Goal: Information Seeking & Learning: Learn about a topic

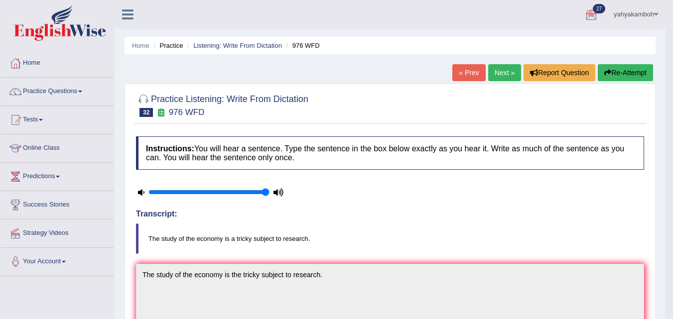
click at [509, 76] on link "Next »" at bounding box center [504, 72] width 33 height 17
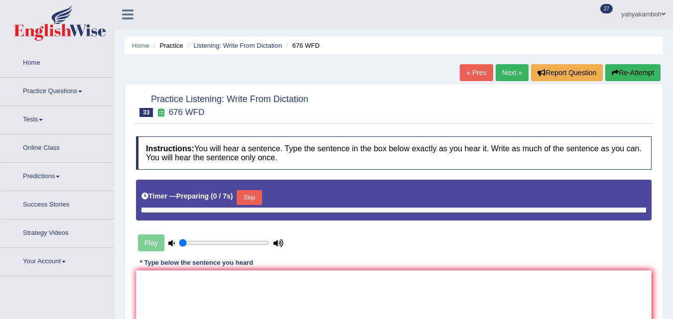
type input "1"
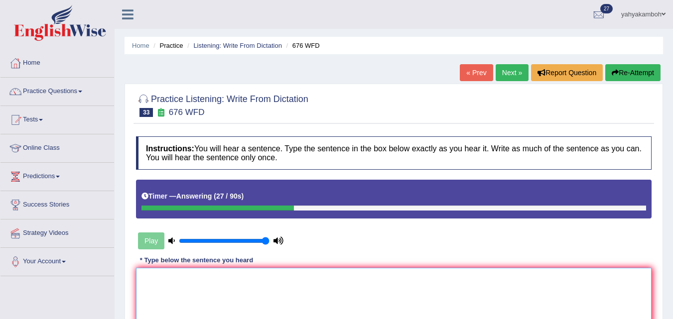
click at [336, 280] on textarea at bounding box center [394, 316] width 516 height 97
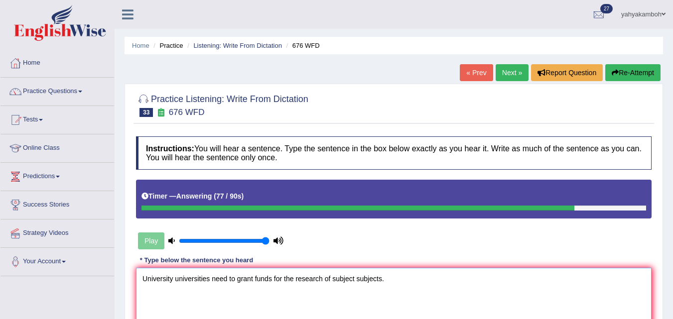
click at [227, 280] on textarea "University universities need to grant funds for the research of subject subject…" at bounding box center [394, 316] width 516 height 97
type textarea "University universities need needs to grant funds for the research of subject s…"
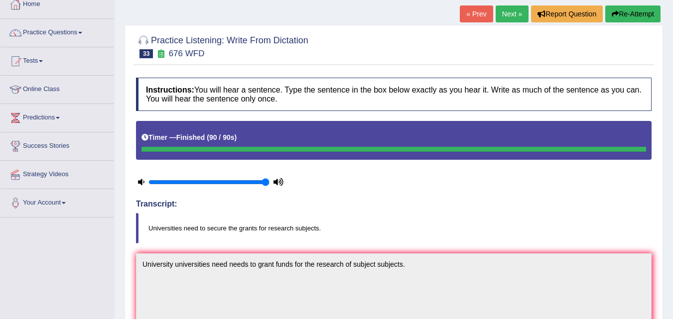
scroll to position [57, 0]
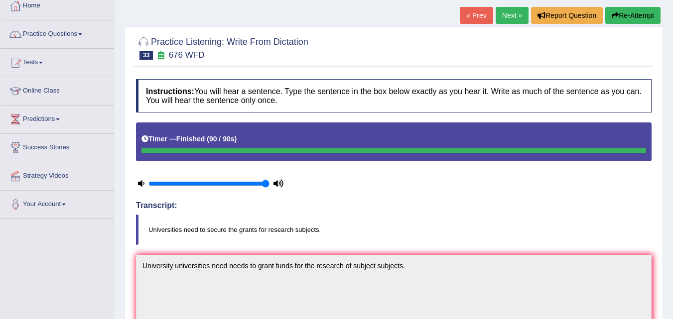
click at [506, 16] on link "Next »" at bounding box center [512, 15] width 33 height 17
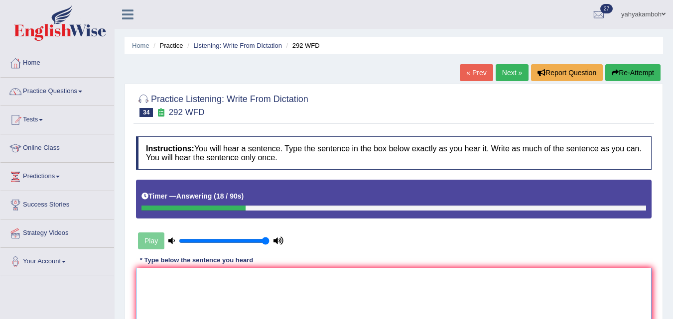
click at [262, 277] on textarea at bounding box center [394, 316] width 516 height 97
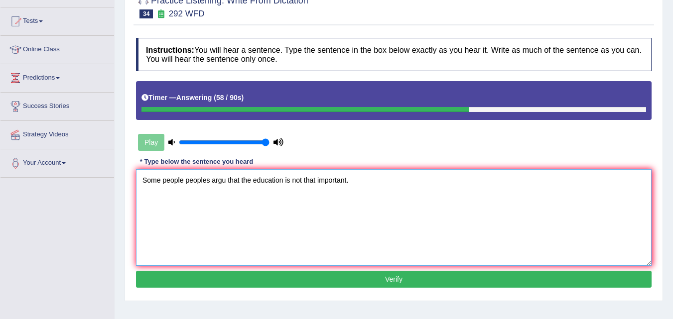
scroll to position [104, 0]
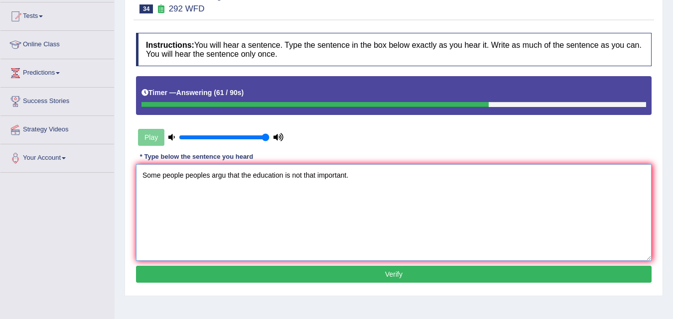
type textarea "Some people peoples argu that the education is not that important."
click at [391, 279] on button "Verify" at bounding box center [394, 274] width 516 height 17
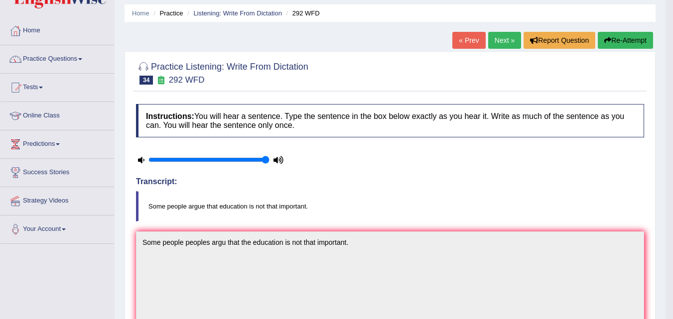
scroll to position [28, 0]
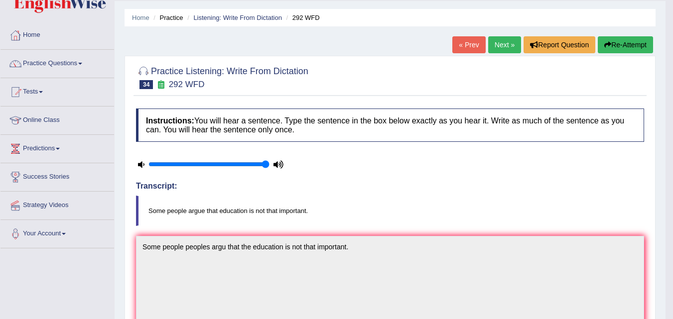
click at [503, 45] on link "Next »" at bounding box center [504, 44] width 33 height 17
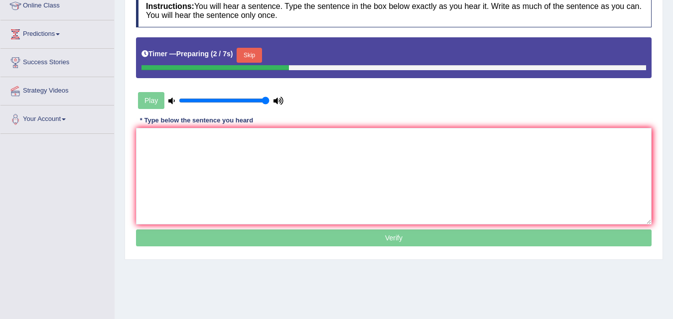
click at [673, 144] on html "Toggle navigation Home Practice Questions Speaking Practice Read Aloud Repeat S…" at bounding box center [336, 16] width 673 height 319
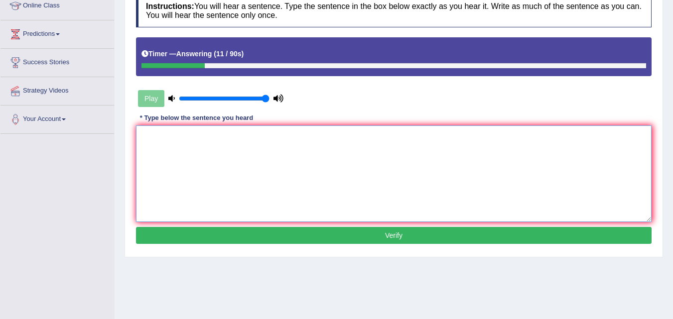
click at [469, 161] on textarea at bounding box center [394, 174] width 516 height 97
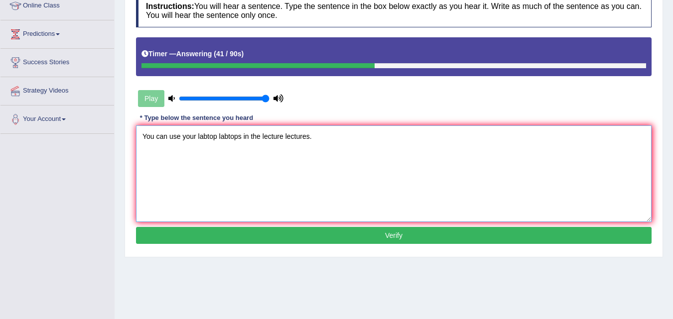
type textarea "You can use your labtop labtops in the lecture lectures."
click at [411, 237] on button "Verify" at bounding box center [394, 235] width 516 height 17
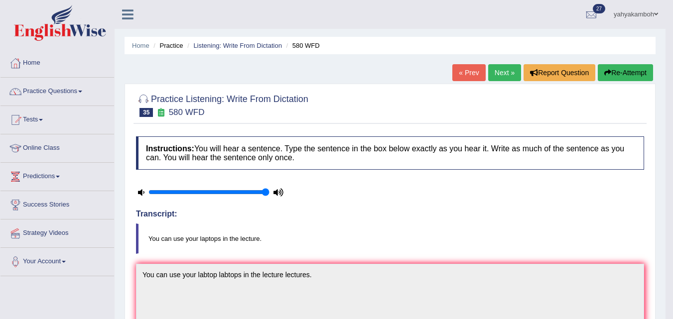
click at [495, 75] on link "Next »" at bounding box center [504, 72] width 33 height 17
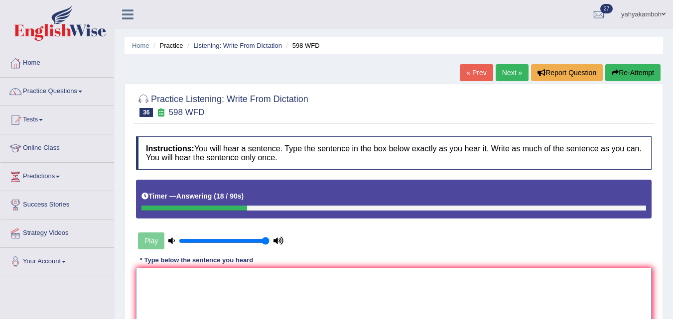
click at [282, 287] on textarea at bounding box center [394, 316] width 516 height 97
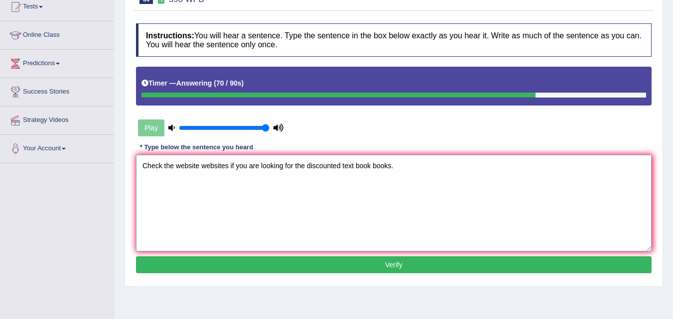
scroll to position [118, 0]
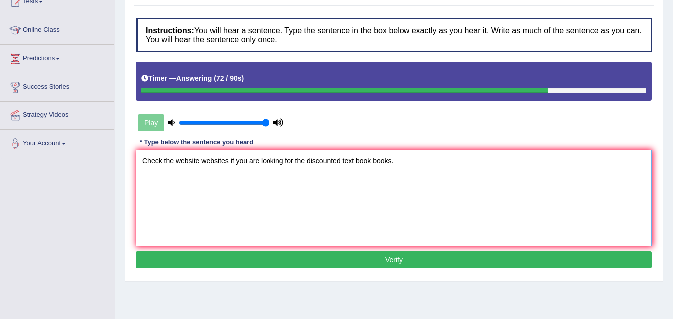
type textarea "Check the website websites if you are looking for the discounted text book book…"
click at [395, 260] on button "Verify" at bounding box center [394, 260] width 516 height 17
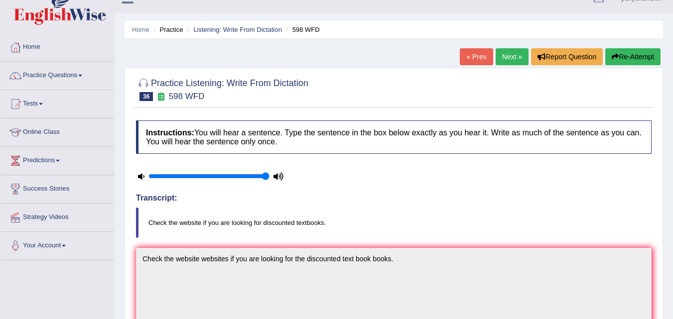
scroll to position [10, 0]
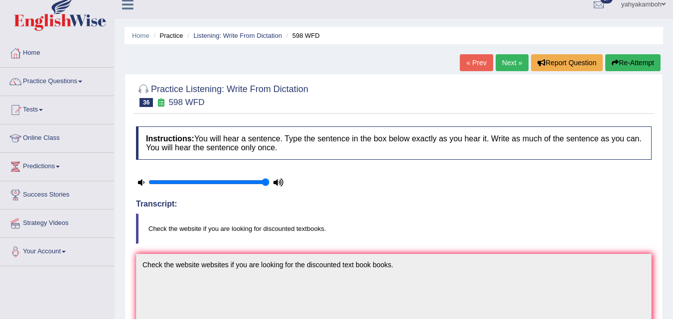
click at [512, 62] on link "Next »" at bounding box center [512, 62] width 33 height 17
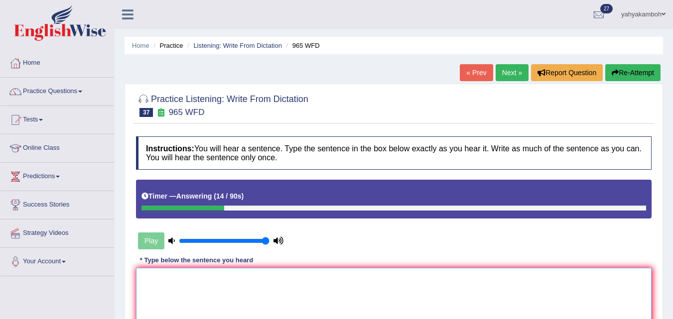
click at [308, 284] on textarea at bounding box center [394, 316] width 516 height 97
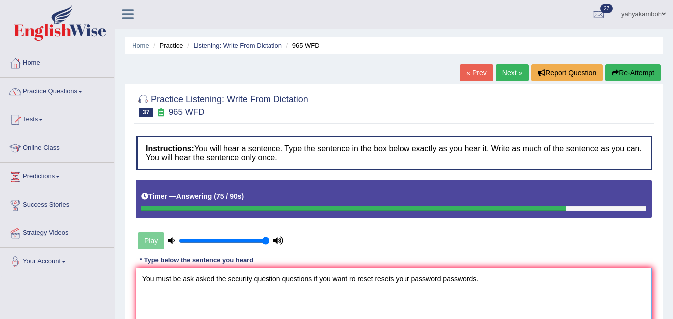
click at [351, 280] on textarea "You must be ask asked the security question questions if you want ro reset rese…" at bounding box center [394, 316] width 516 height 97
type textarea "You must be ask asked the security question questions if you want to reset rese…"
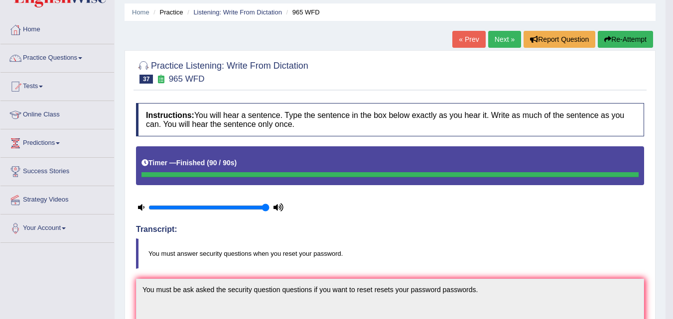
scroll to position [21, 0]
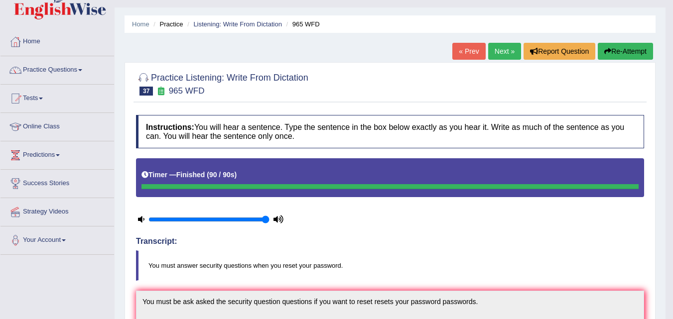
click at [497, 53] on link "Next »" at bounding box center [504, 51] width 33 height 17
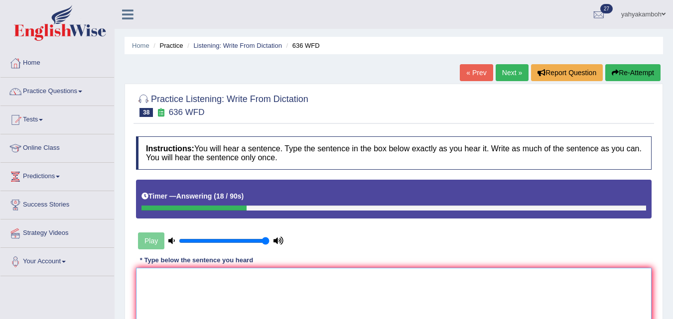
click at [281, 276] on textarea at bounding box center [394, 316] width 516 height 97
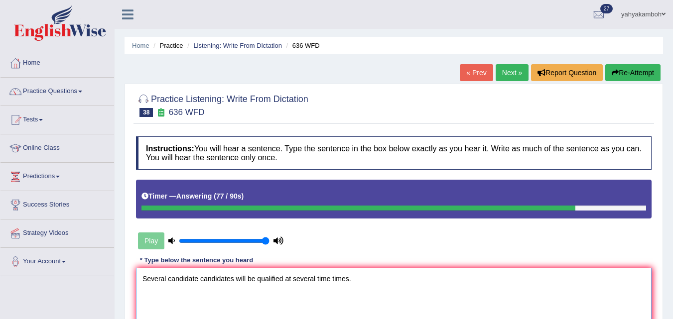
click at [294, 279] on textarea "Several candidate candidates will be qualified at several time times." at bounding box center [394, 316] width 516 height 97
type textarea "Several candidate candidates will be qualified at various several time times."
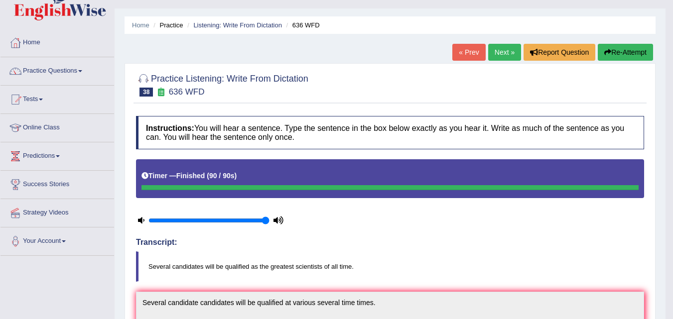
scroll to position [8, 0]
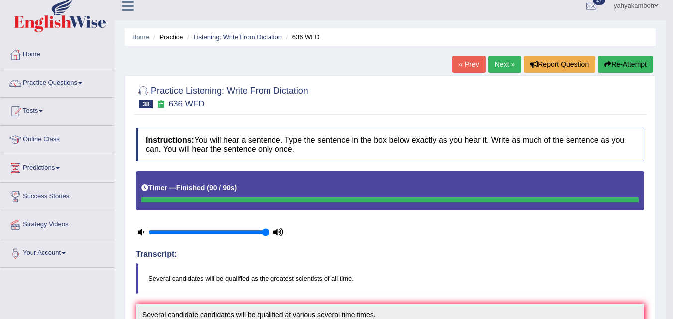
click at [501, 68] on link "Next »" at bounding box center [504, 64] width 33 height 17
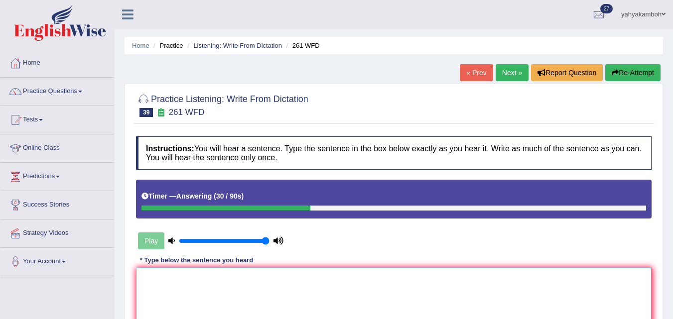
click at [314, 289] on textarea at bounding box center [394, 316] width 516 height 97
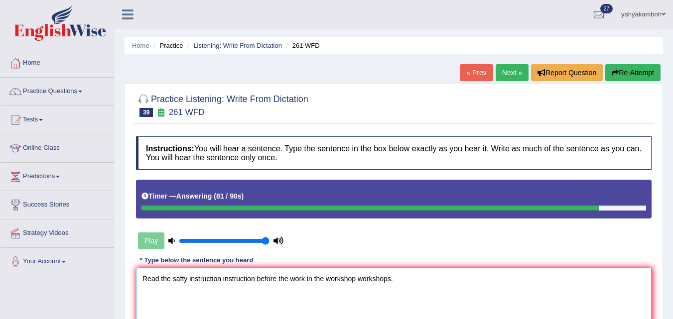
click at [254, 278] on textarea "Read the safty instruction instruction before the work in the workshop workshop…" at bounding box center [394, 316] width 516 height 97
type textarea "Read the safty instruction instructions before the work in the workshop worksho…"
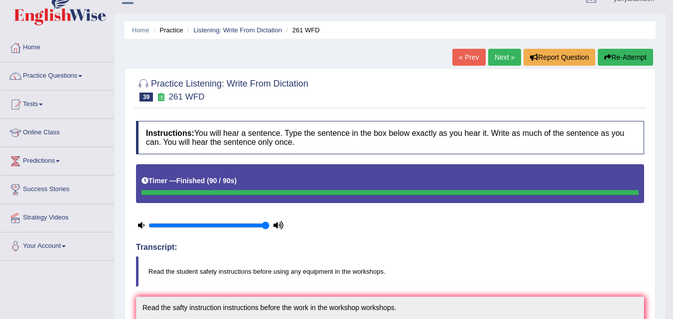
scroll to position [9, 0]
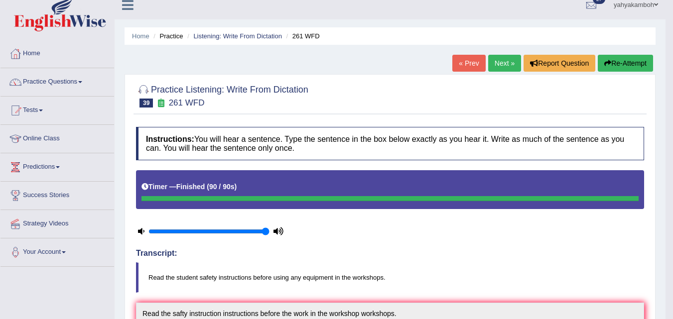
click at [493, 62] on link "Next »" at bounding box center [504, 63] width 33 height 17
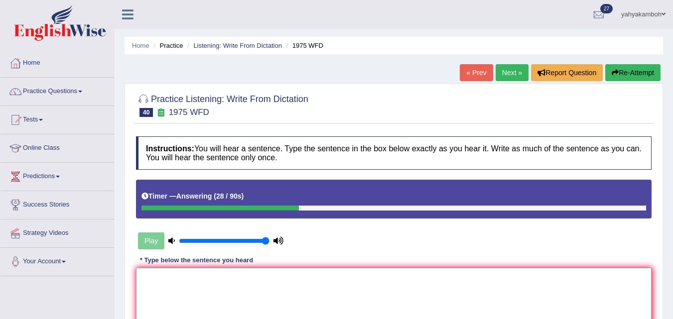
click at [312, 292] on textarea at bounding box center [394, 316] width 516 height 97
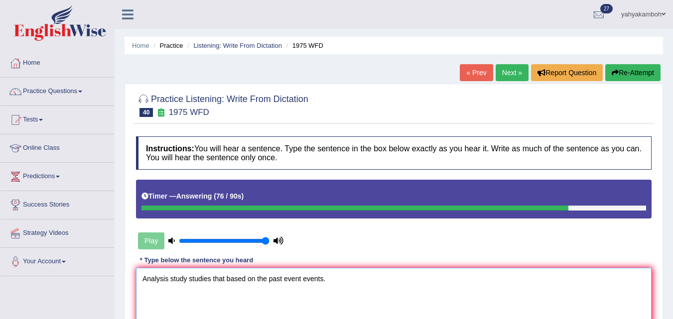
click at [210, 279] on textarea "Analysis study studies that based on the past event events." at bounding box center [394, 316] width 516 height 97
type textarea "Analysis study studies shows showed that based on the past event events."
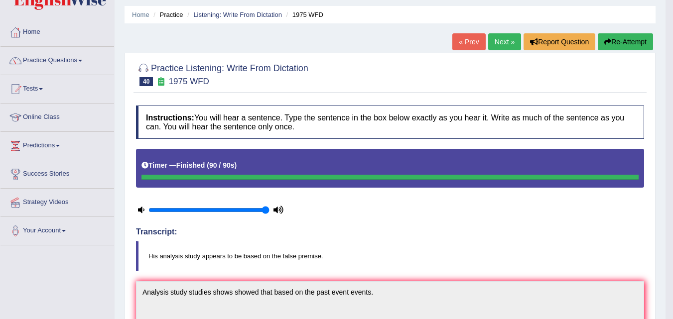
scroll to position [30, 0]
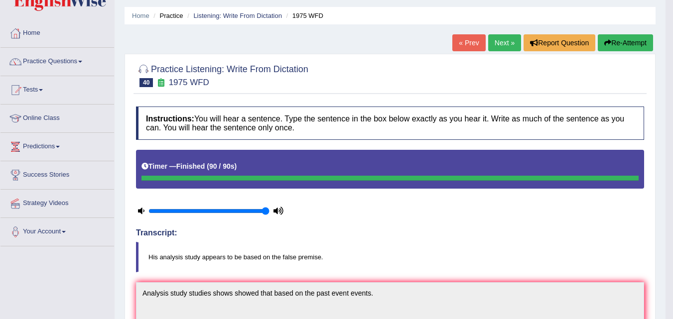
click at [499, 44] on link "Next »" at bounding box center [504, 42] width 33 height 17
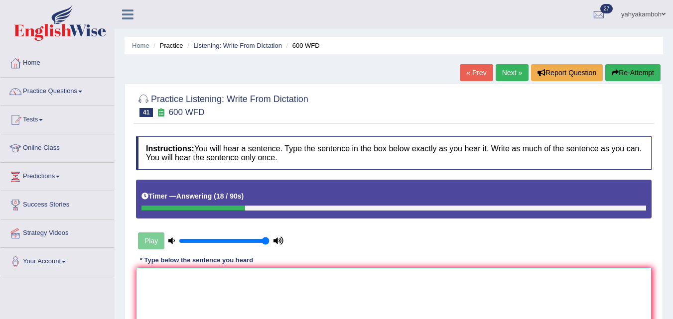
click at [293, 275] on textarea at bounding box center [394, 316] width 516 height 97
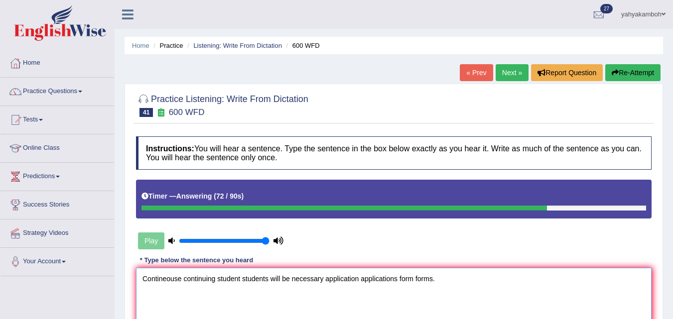
click at [180, 280] on textarea "Contineouse continuing student students will be necessary application applicati…" at bounding box center [394, 316] width 516 height 97
type textarea "Contineous continu continuing the student students will be necessary applicatio…"
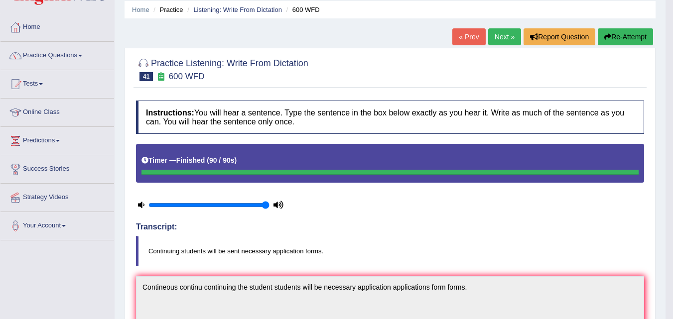
scroll to position [33, 0]
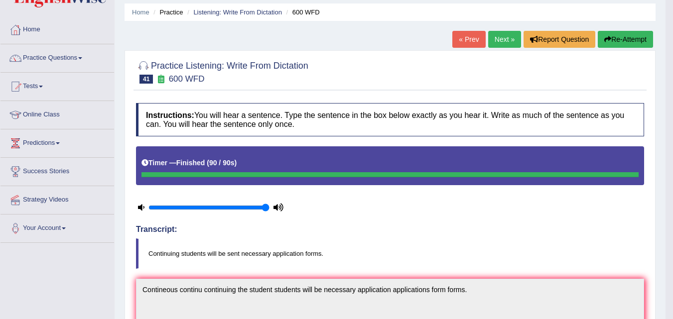
click at [508, 38] on link "Next »" at bounding box center [504, 39] width 33 height 17
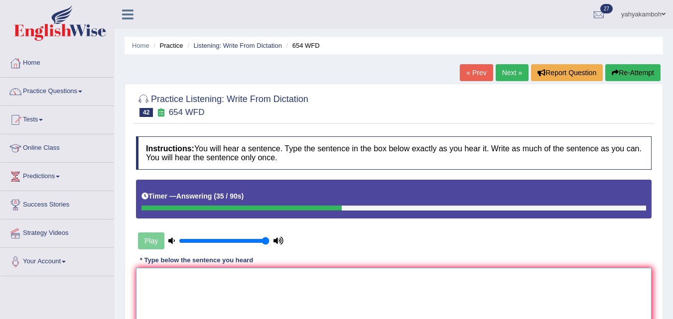
click at [293, 281] on textarea at bounding box center [394, 316] width 516 height 97
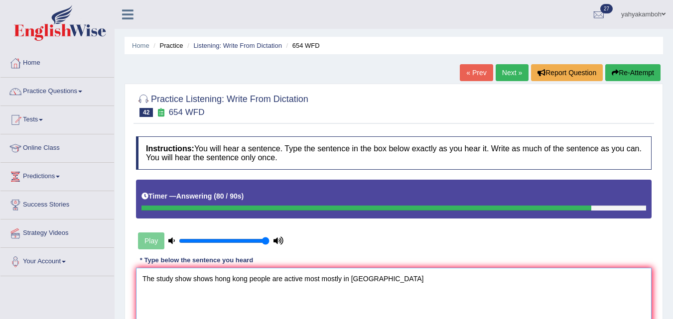
click at [343, 281] on textarea "The study show shows hong kong people are active most mostly in [GEOGRAPHIC_DAT…" at bounding box center [394, 316] width 516 height 97
click at [393, 279] on textarea "The study show shows hong kong people are active most mostly active in [GEOGRAP…" at bounding box center [394, 316] width 516 height 97
type textarea "The study show shows hong kong people are active most mostly active in [GEOGRAP…"
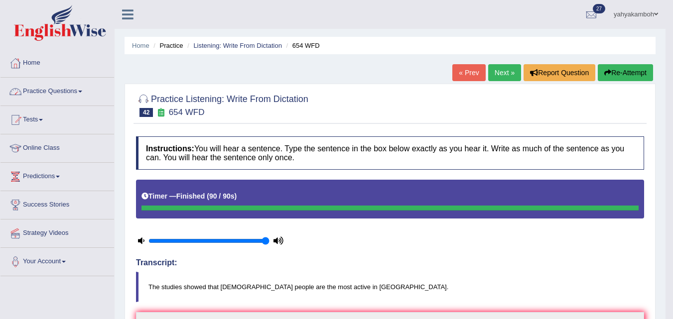
click at [83, 93] on link "Practice Questions" at bounding box center [57, 90] width 114 height 25
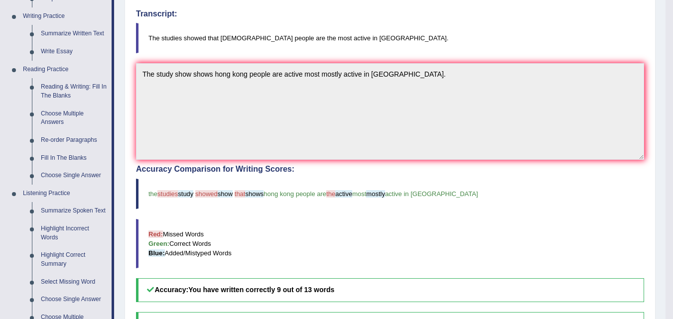
scroll to position [256, 0]
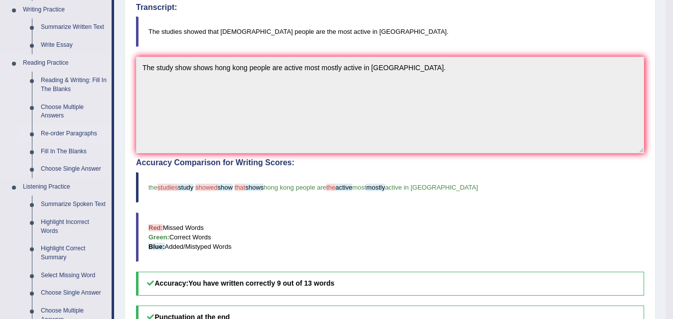
click at [73, 136] on link "Re-order Paragraphs" at bounding box center [73, 134] width 75 height 18
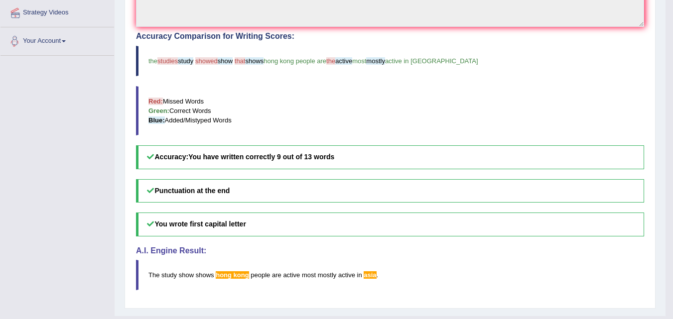
scroll to position [404, 0]
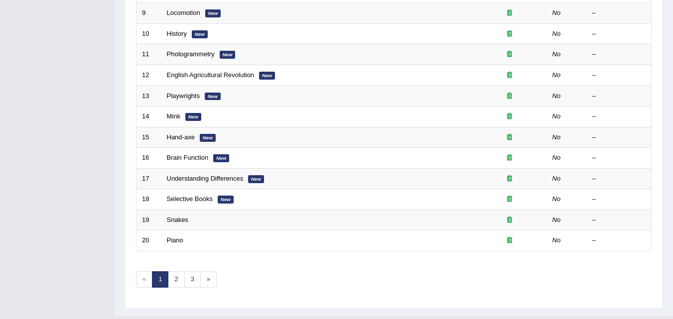
scroll to position [327, 0]
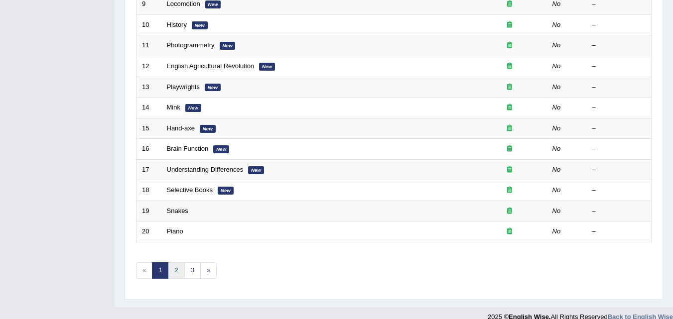
click at [181, 271] on link "2" at bounding box center [176, 271] width 16 height 16
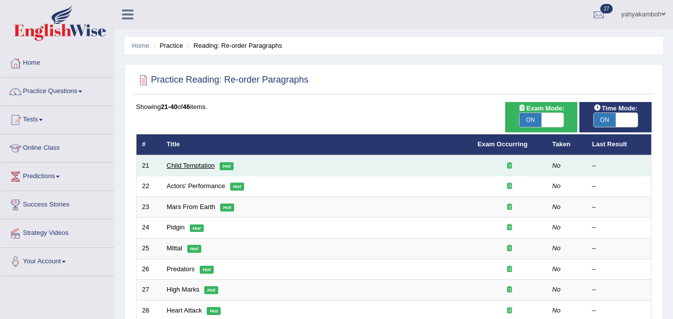
click at [189, 164] on link "Child Temptation" at bounding box center [191, 165] width 48 height 7
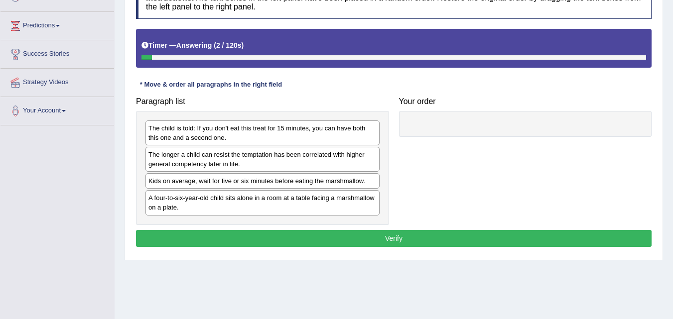
scroll to position [157, 0]
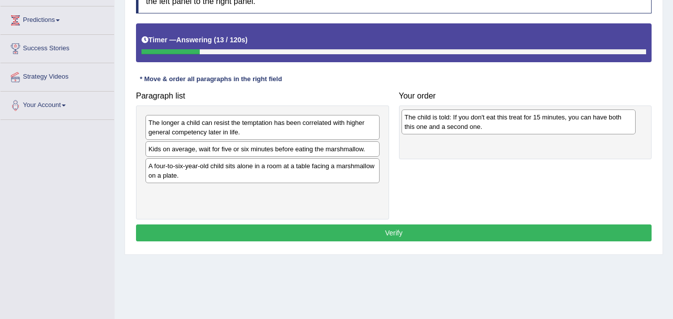
drag, startPoint x: 284, startPoint y: 130, endPoint x: 540, endPoint y: 124, distance: 256.2
click at [540, 124] on div "The child is told: If you don't eat this treat for 15 minutes, you can have bot…" at bounding box center [519, 122] width 234 height 25
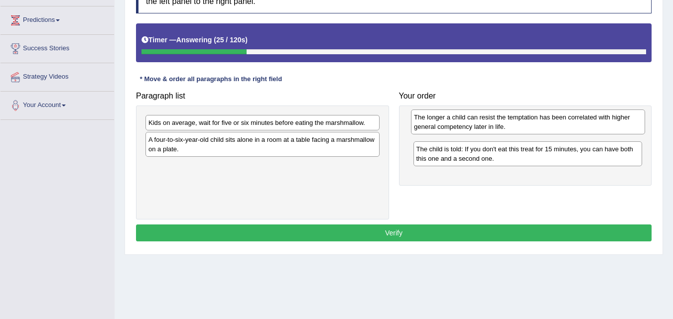
drag, startPoint x: 308, startPoint y: 130, endPoint x: 573, endPoint y: 125, distance: 265.2
click at [573, 125] on div "The longer a child can resist the temptation has been correlated with higher ge…" at bounding box center [528, 122] width 234 height 25
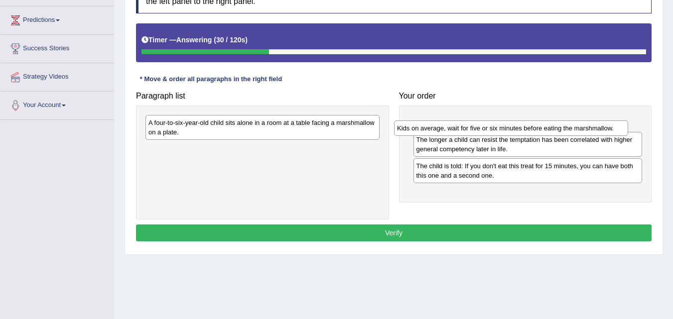
drag, startPoint x: 334, startPoint y: 123, endPoint x: 583, endPoint y: 128, distance: 248.8
click at [583, 128] on div "Kids on average, wait for five or six minutes before eating the marshmallow." at bounding box center [511, 128] width 234 height 15
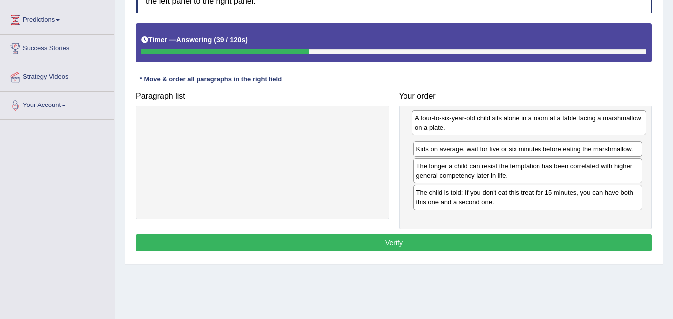
drag, startPoint x: 324, startPoint y: 131, endPoint x: 591, endPoint y: 127, distance: 266.7
click at [591, 127] on div "A four-to-six-year-old child sits alone in a room at a table facing a marshmall…" at bounding box center [529, 123] width 234 height 25
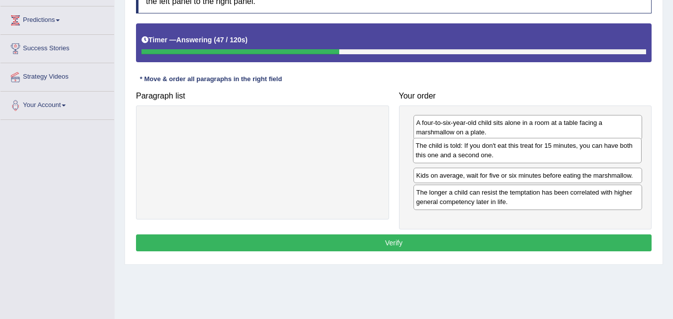
drag, startPoint x: 517, startPoint y: 196, endPoint x: 517, endPoint y: 152, distance: 44.4
click at [517, 152] on div "The child is told: If you don't eat this treat for 15 minutes, you can have bot…" at bounding box center [527, 150] width 229 height 25
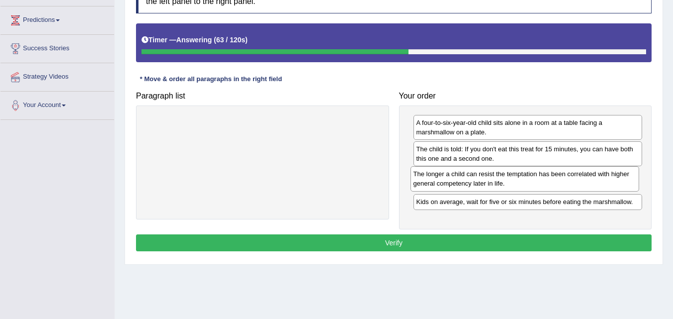
drag, startPoint x: 469, startPoint y: 201, endPoint x: 466, endPoint y: 182, distance: 18.7
click at [466, 182] on div "The longer a child can resist the temptation has been correlated with higher ge…" at bounding box center [525, 178] width 229 height 25
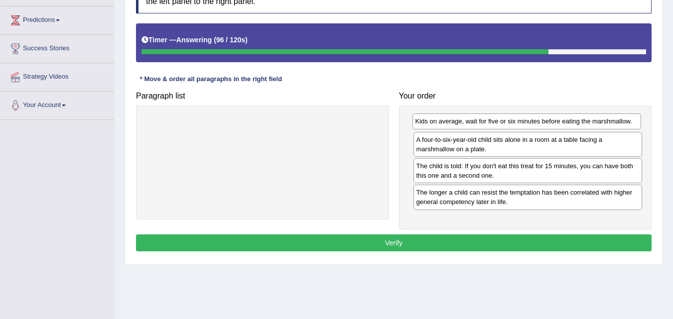
drag, startPoint x: 453, startPoint y: 203, endPoint x: 452, endPoint y: 122, distance: 80.7
click at [452, 122] on div "Kids on average, wait for five or six minutes before eating the marshmallow." at bounding box center [527, 121] width 229 height 15
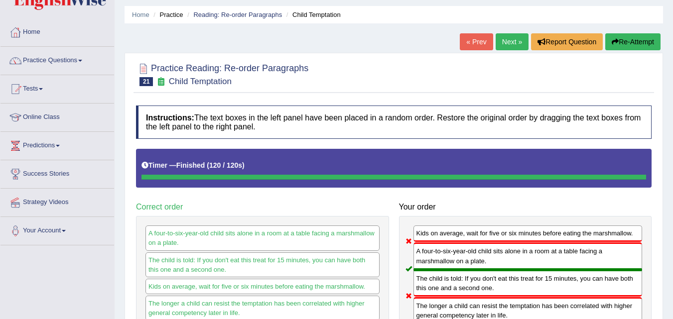
scroll to position [0, 0]
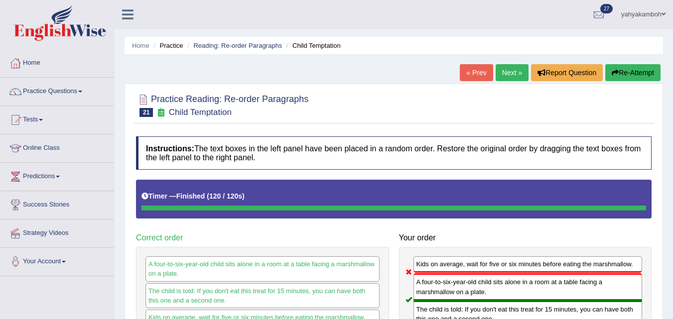
click at [502, 75] on link "Next »" at bounding box center [512, 72] width 33 height 17
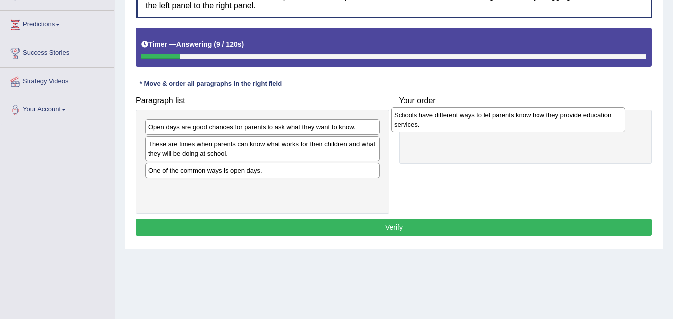
drag, startPoint x: 301, startPoint y: 193, endPoint x: 547, endPoint y: 121, distance: 256.1
click at [547, 121] on div "Schools have different ways to let parents know how they provide education serv…" at bounding box center [508, 120] width 234 height 25
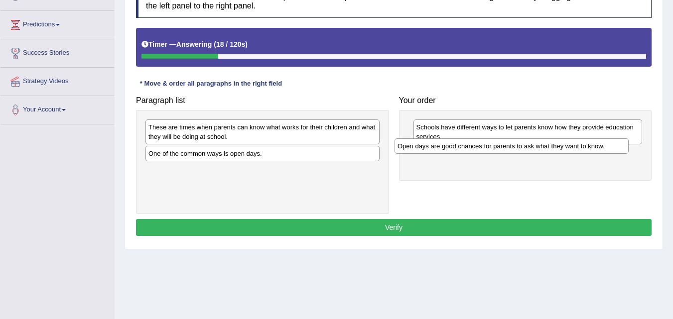
drag, startPoint x: 312, startPoint y: 131, endPoint x: 561, endPoint y: 150, distance: 249.9
click at [561, 150] on div "Open days are good chances for parents to ask what they want to know." at bounding box center [512, 146] width 234 height 15
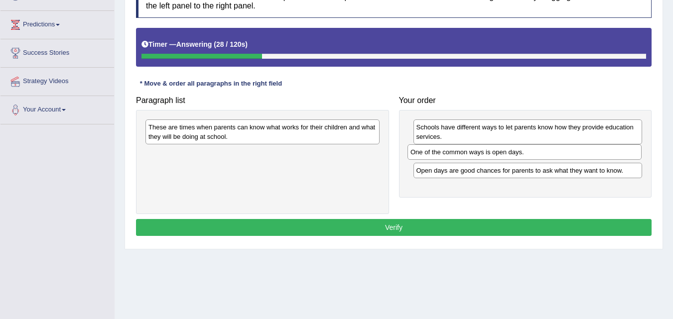
drag, startPoint x: 263, startPoint y: 155, endPoint x: 525, endPoint y: 154, distance: 262.2
click at [525, 154] on div "One of the common ways is open days." at bounding box center [525, 152] width 234 height 15
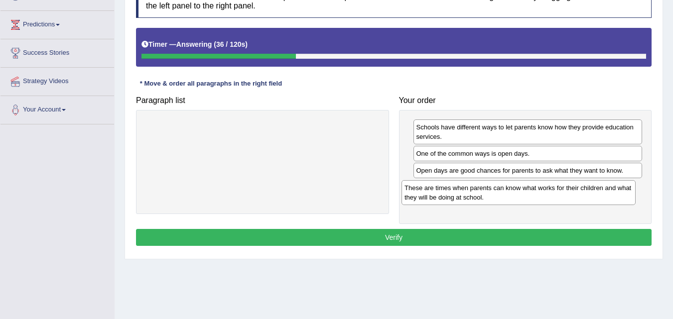
drag, startPoint x: 295, startPoint y: 123, endPoint x: 551, endPoint y: 184, distance: 263.3
click at [551, 184] on div "These are times when parents can know what works for their children and what th…" at bounding box center [519, 192] width 234 height 25
click at [369, 235] on button "Verify" at bounding box center [394, 237] width 516 height 17
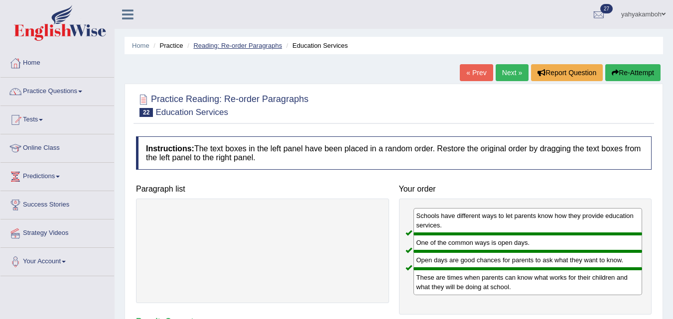
click at [233, 44] on link "Reading: Re-order Paragraphs" at bounding box center [237, 45] width 89 height 7
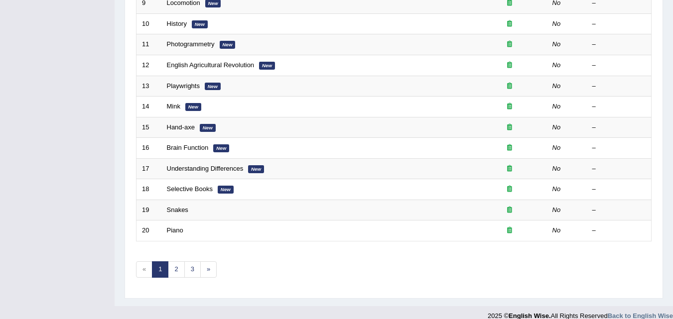
scroll to position [333, 0]
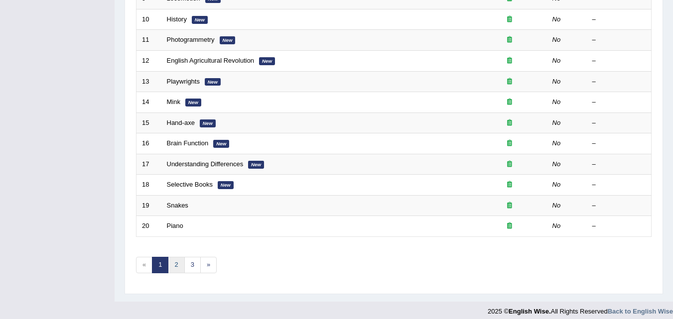
click at [177, 264] on link "2" at bounding box center [176, 265] width 16 height 16
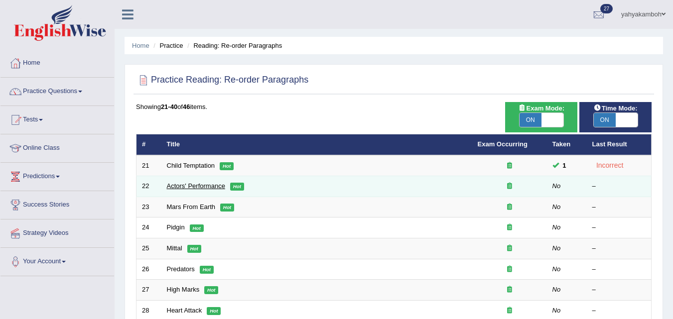
click at [192, 184] on link "Actors' Performance" at bounding box center [196, 185] width 58 height 7
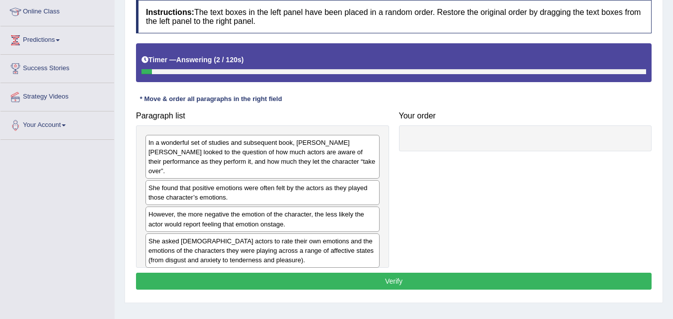
scroll to position [139, 0]
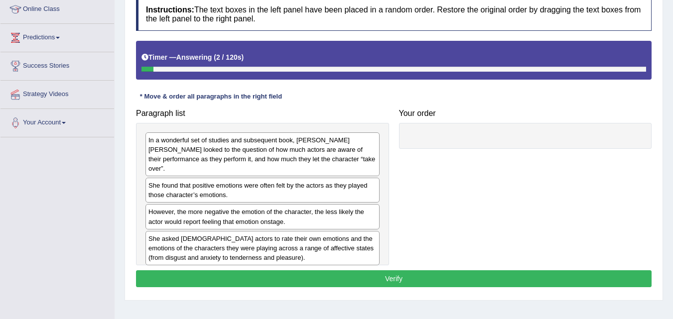
drag, startPoint x: 676, startPoint y: 105, endPoint x: 677, endPoint y: 185, distance: 80.2
click at [673, 180] on html "Toggle navigation Home Practice Questions Speaking Practice Read Aloud Repeat S…" at bounding box center [336, 20] width 673 height 319
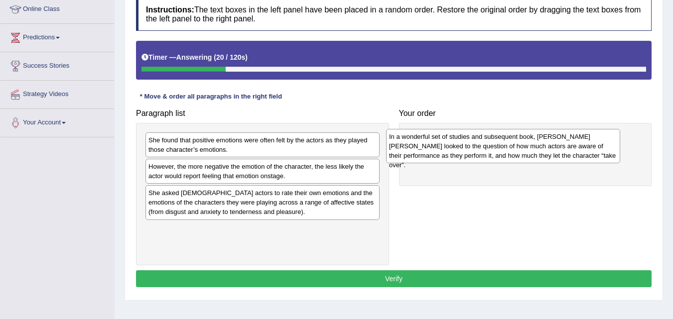
drag, startPoint x: 320, startPoint y: 154, endPoint x: 563, endPoint y: 152, distance: 242.2
click at [563, 152] on div "In a wonderful set of studies and subsequent book, Elly A. Konijn looked to the…" at bounding box center [503, 146] width 234 height 34
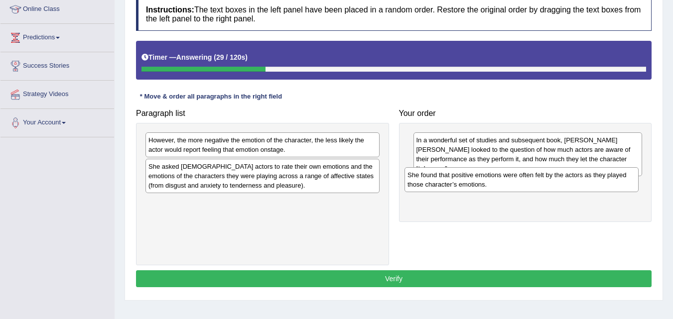
drag, startPoint x: 295, startPoint y: 150, endPoint x: 554, endPoint y: 184, distance: 261.5
click at [554, 184] on div "She found that positive emotions were often felt by the actors as they played t…" at bounding box center [522, 179] width 234 height 25
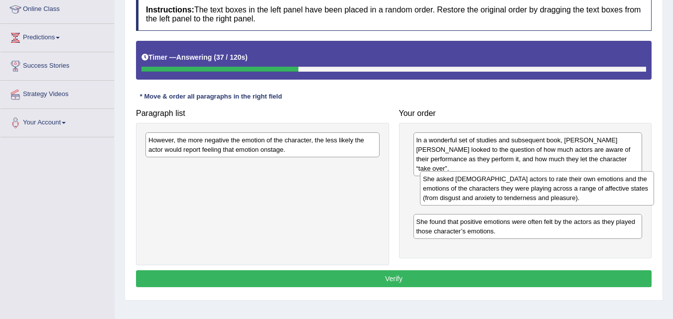
drag, startPoint x: 264, startPoint y: 178, endPoint x: 539, endPoint y: 190, distance: 274.9
click at [539, 190] on div "She asked Dutch actors to rate their own emotions and the emotions of the chara…" at bounding box center [537, 188] width 234 height 34
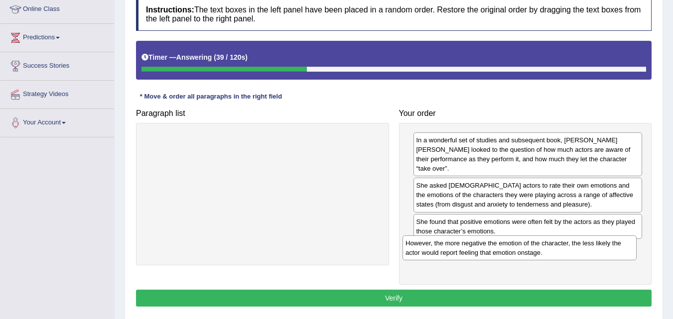
drag, startPoint x: 322, startPoint y: 140, endPoint x: 579, endPoint y: 243, distance: 277.1
click at [579, 243] on div "However, the more negative the emotion of the character, the less likely the ac…" at bounding box center [520, 248] width 234 height 25
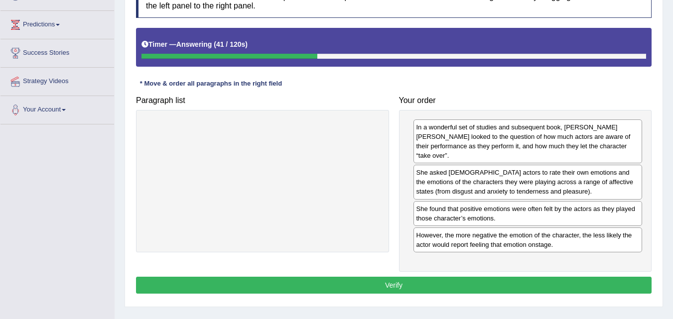
scroll to position [155, 0]
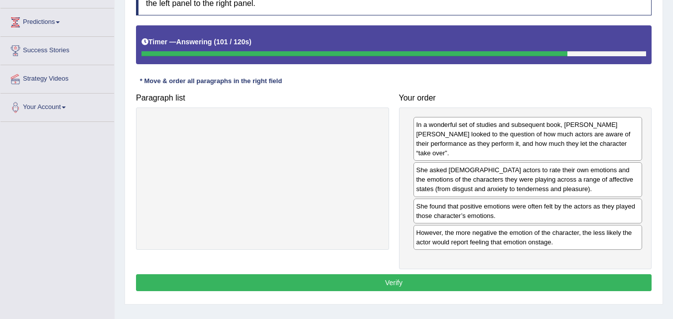
click at [383, 275] on button "Verify" at bounding box center [394, 283] width 516 height 17
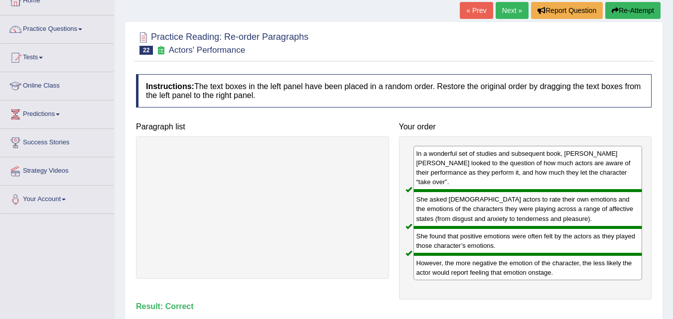
scroll to position [61, 0]
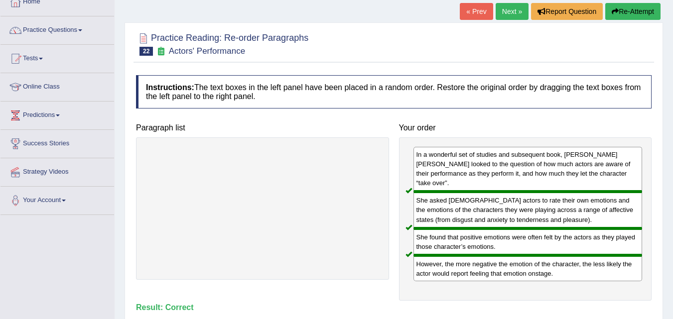
drag, startPoint x: 257, startPoint y: 67, endPoint x: 380, endPoint y: 58, distance: 123.9
click at [380, 58] on div "Practice Reading: Re-order Paragraphs 22 Actors' Performance Instructions: The …" at bounding box center [394, 188] width 539 height 332
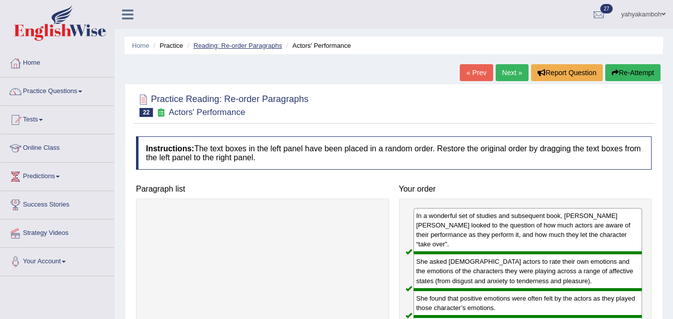
click at [254, 49] on link "Reading: Re-order Paragraphs" at bounding box center [237, 45] width 89 height 7
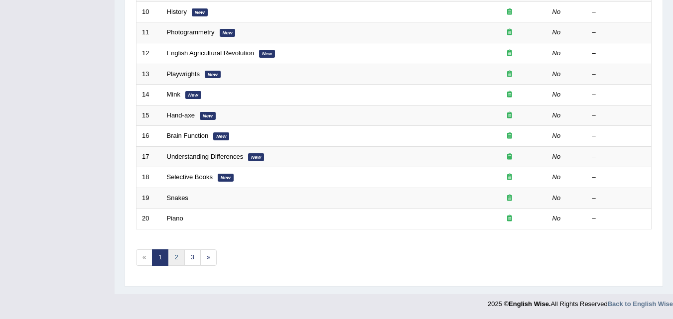
click at [178, 257] on link "2" at bounding box center [176, 258] width 16 height 16
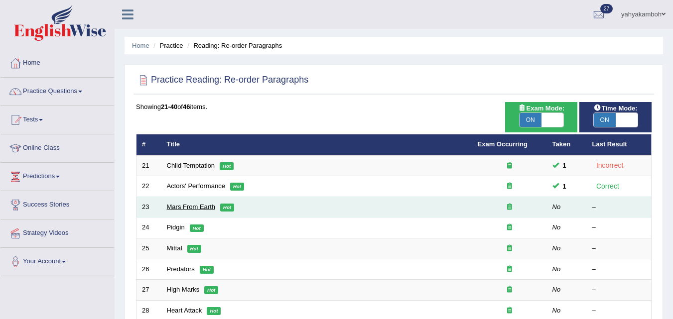
click at [202, 209] on link "Mars From Earth" at bounding box center [191, 206] width 49 height 7
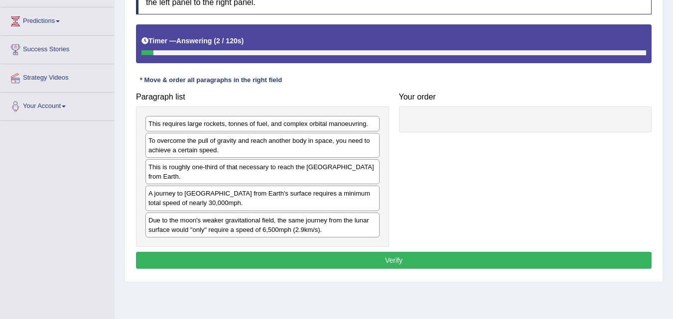
scroll to position [163, 0]
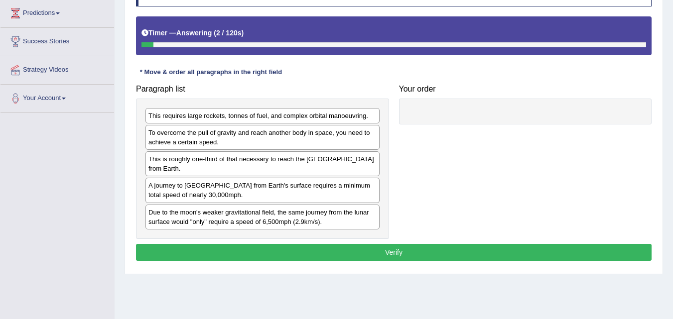
drag, startPoint x: 677, startPoint y: 94, endPoint x: 680, endPoint y: 188, distance: 94.2
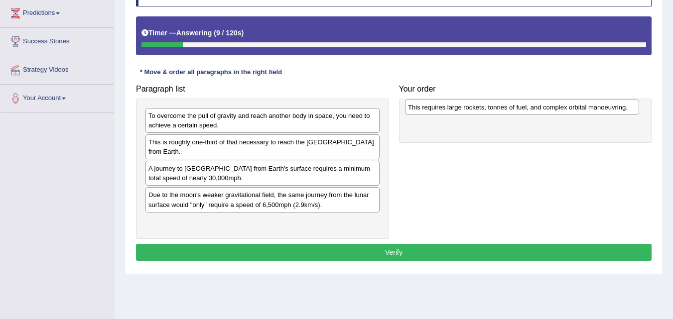
drag, startPoint x: 330, startPoint y: 117, endPoint x: 590, endPoint y: 108, distance: 259.8
click at [590, 108] on div "This requires large rockets, tonnes of fuel, and complex orbital manoeuvring." at bounding box center [522, 107] width 234 height 15
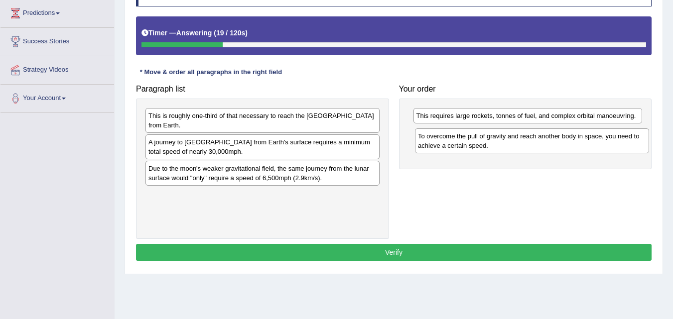
drag, startPoint x: 276, startPoint y: 122, endPoint x: 545, endPoint y: 143, distance: 270.4
click at [545, 143] on div "To overcome the pull of gravity and reach another body in space, you need to ac…" at bounding box center [532, 141] width 234 height 25
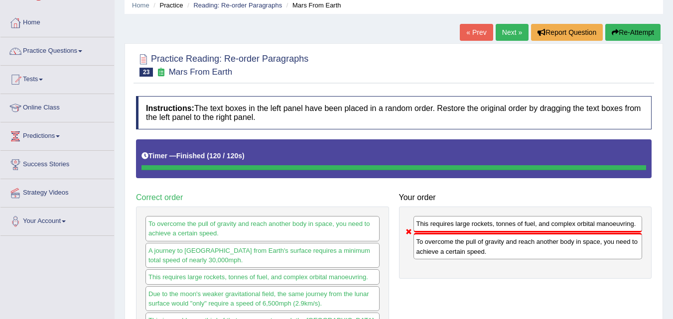
scroll to position [34, 0]
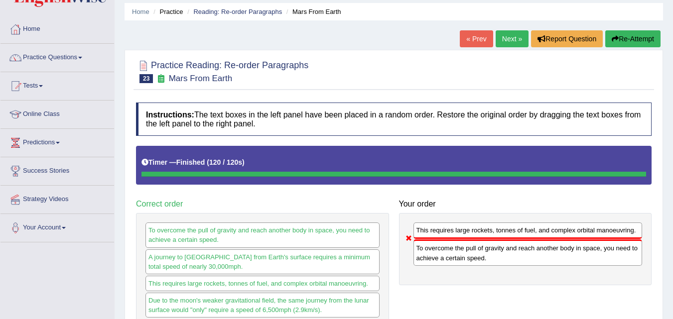
click at [629, 39] on button "Re-Attempt" at bounding box center [633, 38] width 55 height 17
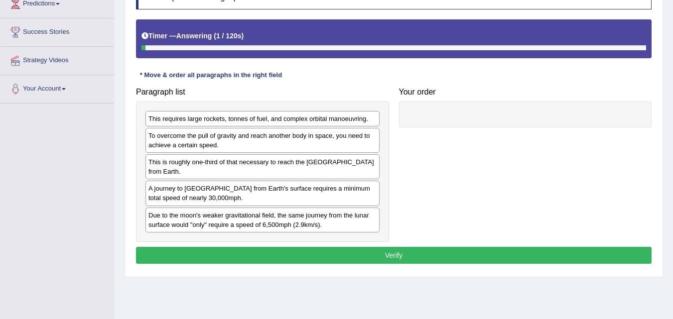
scroll to position [204, 0]
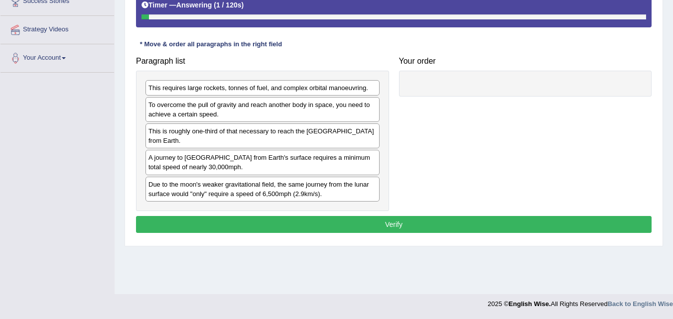
click at [392, 112] on div "Paragraph list This requires large rockets, tonnes of fuel, and complex orbital…" at bounding box center [262, 131] width 263 height 159
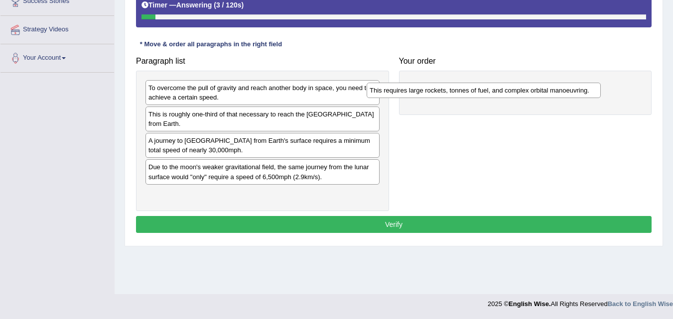
drag, startPoint x: 279, startPoint y: 87, endPoint x: 516, endPoint y: 89, distance: 237.3
click at [516, 89] on div "This requires large rockets, tonnes of fuel, and complex orbital manoeuvring." at bounding box center [484, 90] width 234 height 15
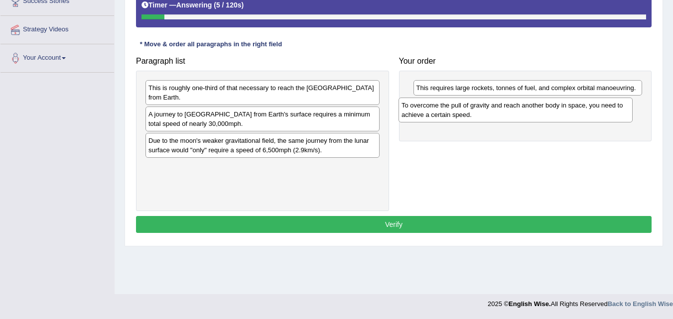
drag, startPoint x: 329, startPoint y: 89, endPoint x: 583, endPoint y: 106, distance: 253.8
click at [583, 106] on div "To overcome the pull of gravity and reach another body in space, you need to ac…" at bounding box center [516, 110] width 234 height 25
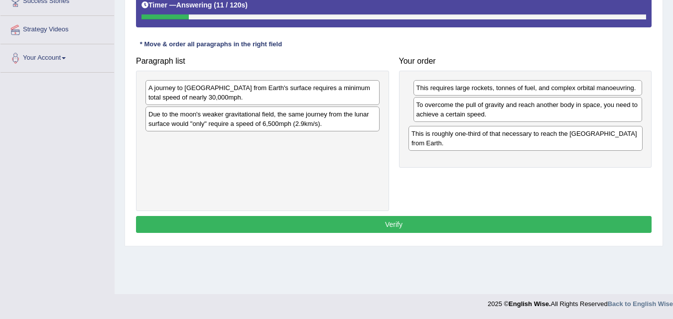
drag, startPoint x: 294, startPoint y: 99, endPoint x: 557, endPoint y: 145, distance: 267.1
click at [557, 145] on div "This is roughly one-third of that necessary to reach the International Space St…" at bounding box center [526, 138] width 234 height 25
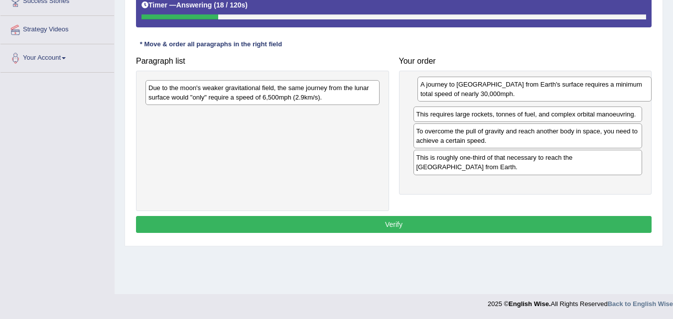
drag, startPoint x: 261, startPoint y: 96, endPoint x: 526, endPoint y: 93, distance: 265.2
click at [526, 93] on div "A journey to Mars from Earth's surface requires a minimum total speed of nearly…" at bounding box center [535, 89] width 234 height 25
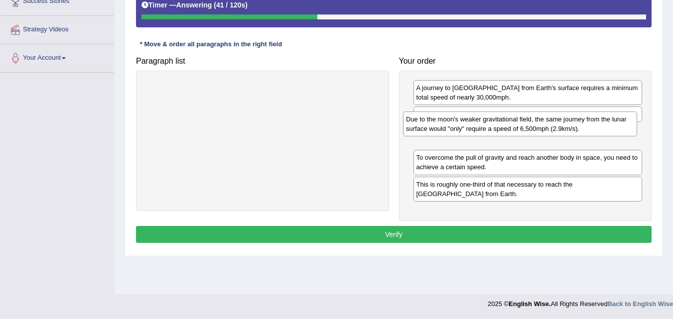
drag, startPoint x: 304, startPoint y: 94, endPoint x: 561, endPoint y: 126, distance: 259.6
click at [561, 126] on div "Due to the moon's weaker gravitational field, the same journey from the lunar s…" at bounding box center [520, 124] width 234 height 25
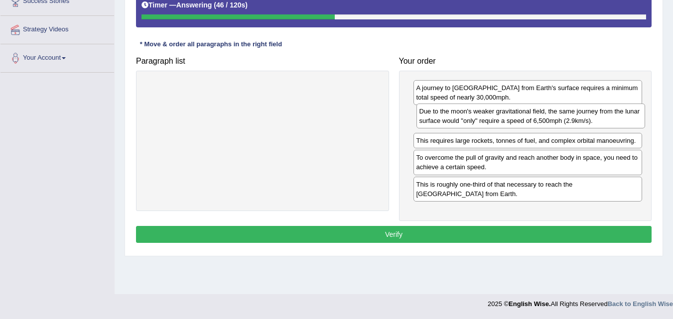
drag, startPoint x: 471, startPoint y: 131, endPoint x: 474, endPoint y: 112, distance: 19.7
click at [474, 112] on div "Due to the moon's weaker gravitational field, the same journey from the lunar s…" at bounding box center [531, 116] width 229 height 25
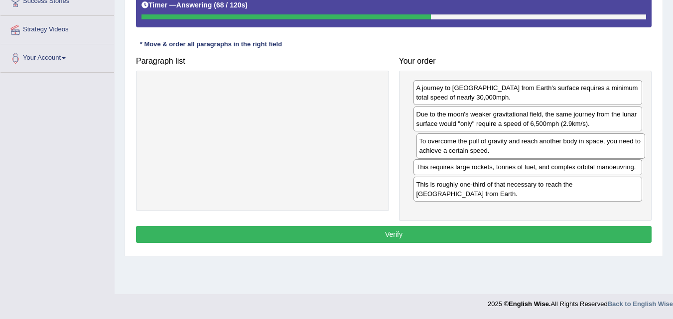
drag, startPoint x: 543, startPoint y: 167, endPoint x: 546, endPoint y: 151, distance: 16.7
click at [546, 151] on div "To overcome the pull of gravity and reach another body in space, you need to ac…" at bounding box center [531, 146] width 229 height 25
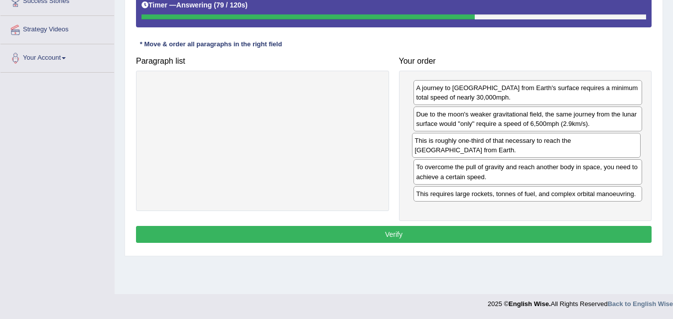
drag, startPoint x: 501, startPoint y: 189, endPoint x: 500, endPoint y: 146, distance: 43.9
click at [500, 146] on div "This is roughly one-third of that necessary to reach the [GEOGRAPHIC_DATA] from…" at bounding box center [526, 145] width 229 height 25
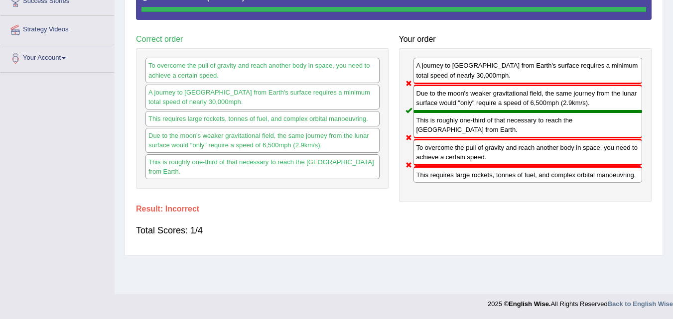
click at [305, 217] on div "Instructions: The text boxes in the left panel have been placed in a random ord…" at bounding box center [394, 92] width 521 height 318
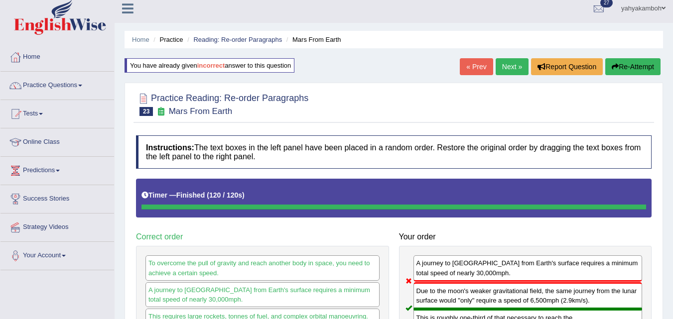
scroll to position [0, 0]
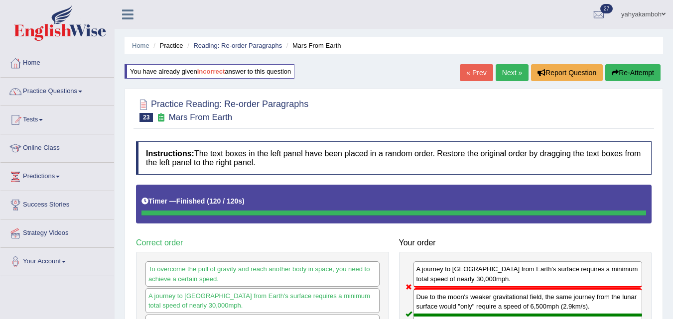
click at [508, 73] on link "Next »" at bounding box center [512, 72] width 33 height 17
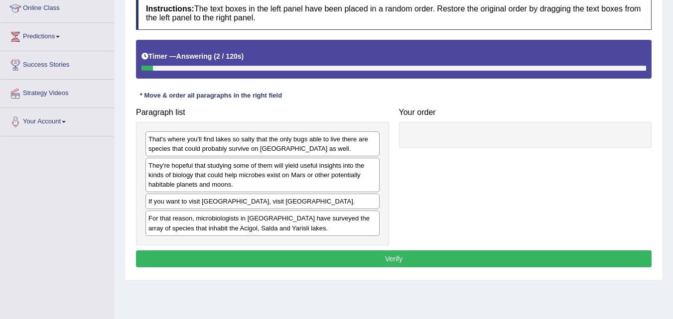
scroll to position [142, 0]
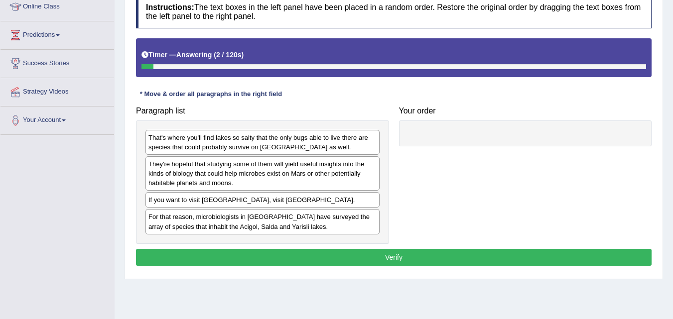
click at [673, 161] on html "Toggle navigation Home Practice Questions Speaking Practice Read Aloud Repeat S…" at bounding box center [336, 17] width 673 height 319
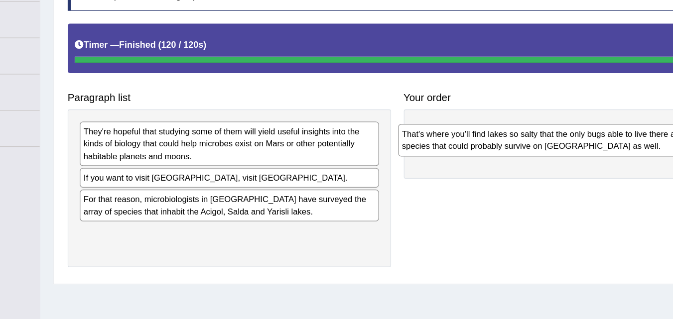
drag, startPoint x: 307, startPoint y: 125, endPoint x: 560, endPoint y: 127, distance: 252.7
click at [560, 127] on div "That's where you'll find lakes so salty that the only bugs able to live there a…" at bounding box center [512, 129] width 234 height 25
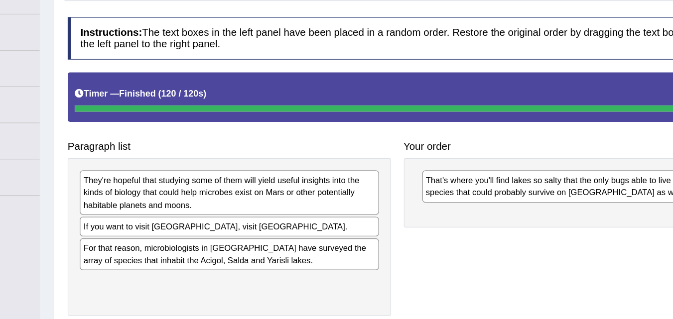
scroll to position [56, 0]
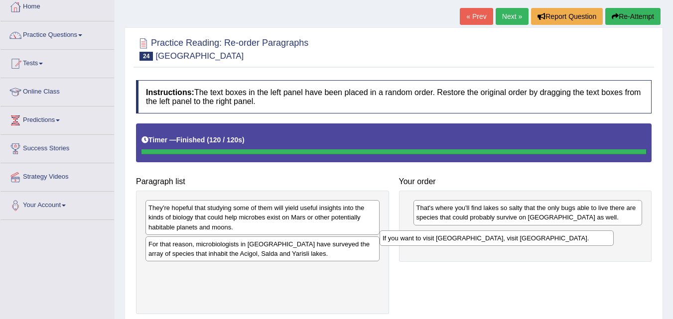
drag, startPoint x: 276, startPoint y: 245, endPoint x: 510, endPoint y: 239, distance: 234.3
click at [510, 239] on div "If you want to visit Mars, visit Turkey." at bounding box center [497, 238] width 234 height 15
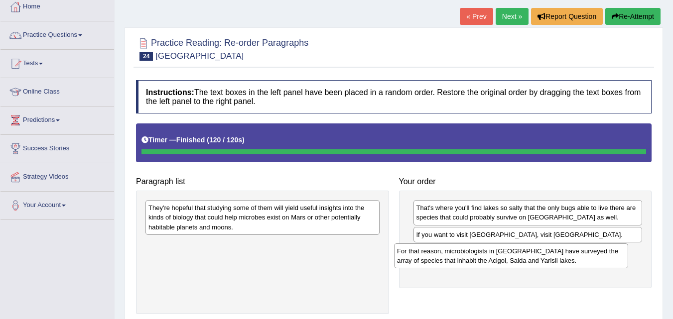
drag, startPoint x: 304, startPoint y: 254, endPoint x: 552, endPoint y: 261, distance: 248.8
click at [552, 261] on div "For that reason, microbiologists in Turkey have surveyed the array of species t…" at bounding box center [511, 256] width 234 height 25
click at [270, 219] on div "They're hopeful that studying some of them will yield useful insights into the …" at bounding box center [263, 217] width 234 height 34
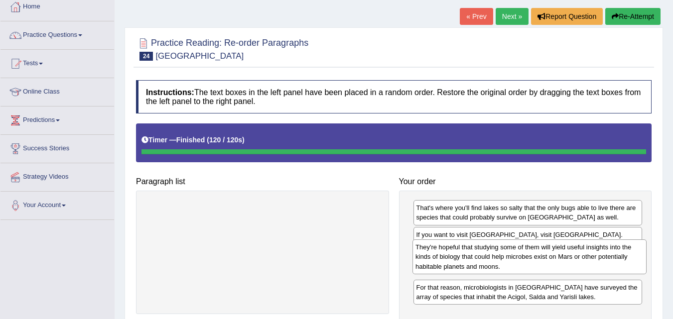
drag, startPoint x: 274, startPoint y: 222, endPoint x: 541, endPoint y: 262, distance: 270.0
click at [541, 262] on div "They're hopeful that studying some of them will yield useful insights into the …" at bounding box center [530, 257] width 234 height 34
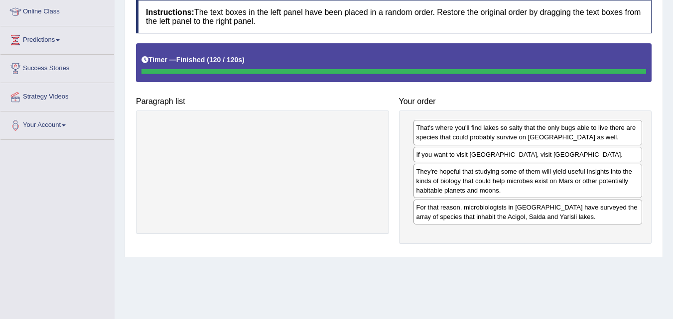
scroll to position [139, 0]
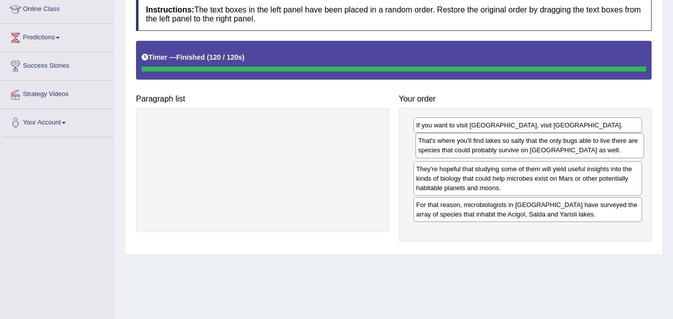
drag, startPoint x: 518, startPoint y: 127, endPoint x: 520, endPoint y: 143, distance: 15.6
click at [520, 143] on div "That's where you'll find lakes so salty that the only bugs able to live there a…" at bounding box center [530, 145] width 229 height 25
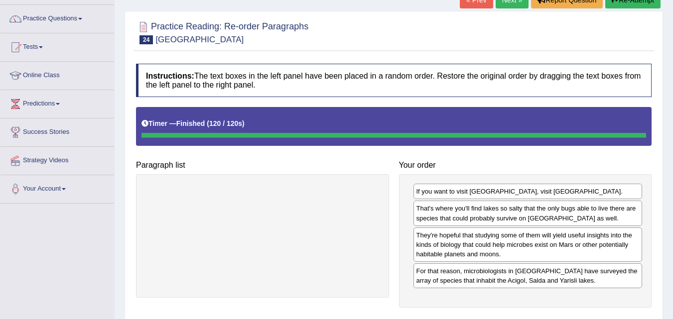
scroll to position [56, 0]
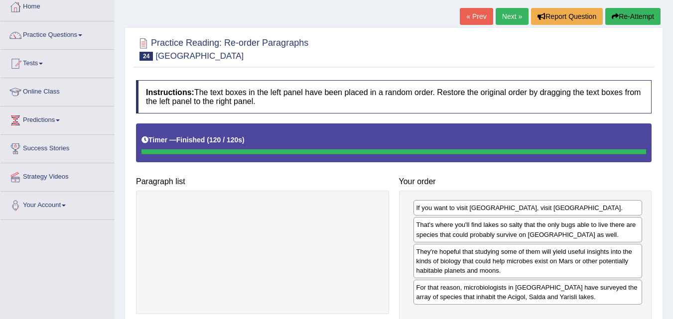
click at [632, 17] on button "Re-Attempt" at bounding box center [633, 16] width 55 height 17
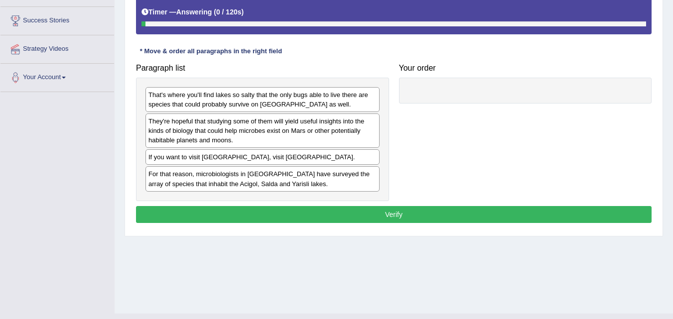
scroll to position [184, 0]
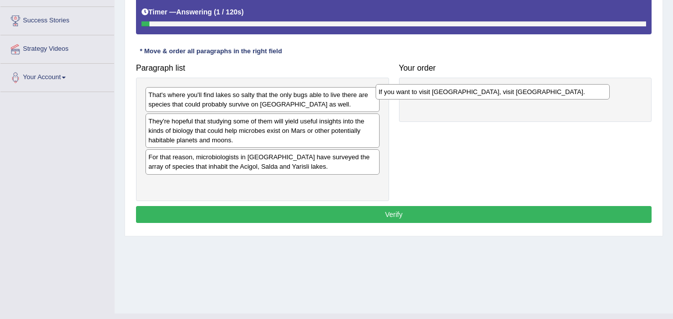
drag, startPoint x: 303, startPoint y: 156, endPoint x: 533, endPoint y: 91, distance: 239.3
click at [533, 91] on div "If you want to visit Mars, visit Turkey." at bounding box center [493, 91] width 234 height 15
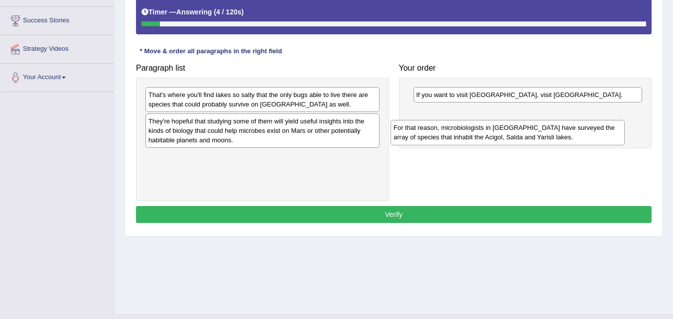
drag, startPoint x: 248, startPoint y: 163, endPoint x: 493, endPoint y: 134, distance: 247.0
click at [493, 134] on div "For that reason, microbiologists in Turkey have surveyed the array of species t…" at bounding box center [508, 132] width 234 height 25
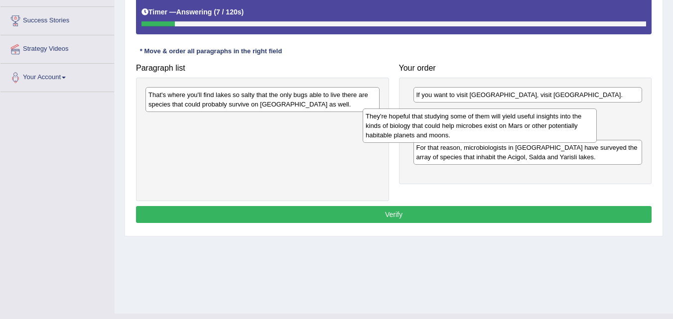
drag, startPoint x: 269, startPoint y: 130, endPoint x: 486, endPoint y: 125, distance: 217.4
click at [486, 125] on div "They're hopeful that studying some of them will yield useful insights into the …" at bounding box center [480, 126] width 234 height 34
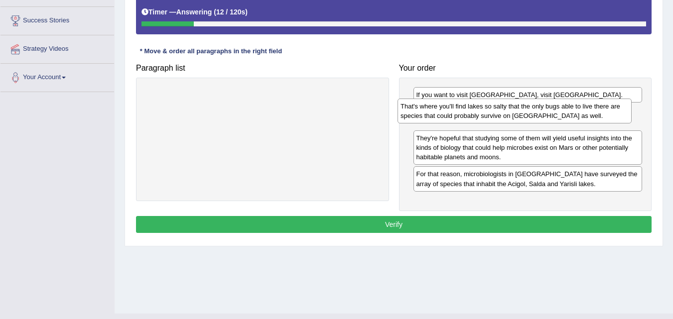
drag, startPoint x: 301, startPoint y: 102, endPoint x: 553, endPoint y: 114, distance: 252.5
click at [553, 114] on div "That's where you'll find lakes so salty that the only bugs able to live there a…" at bounding box center [515, 111] width 234 height 25
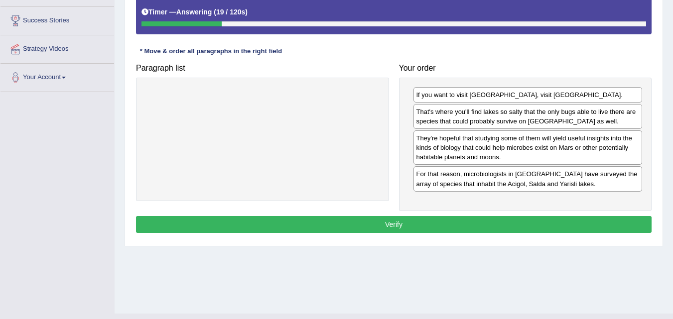
scroll to position [182, 0]
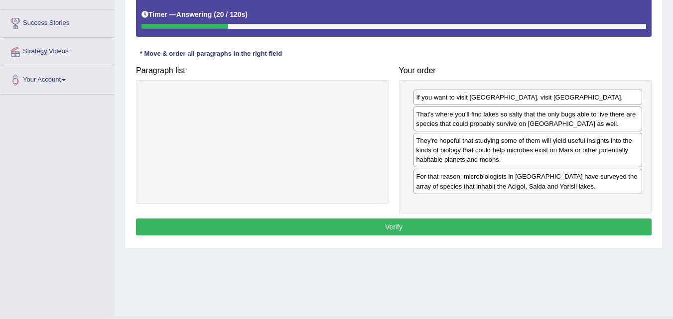
click at [461, 222] on button "Verify" at bounding box center [394, 227] width 516 height 17
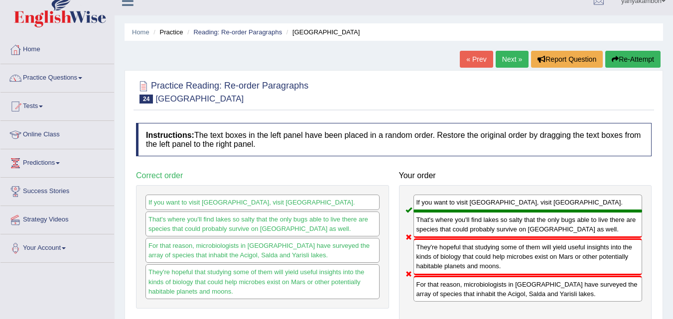
scroll to position [0, 0]
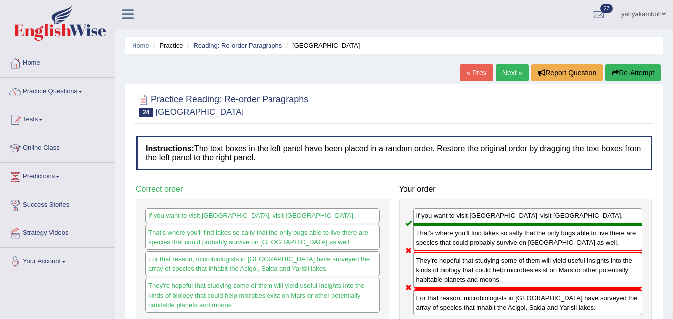
click at [517, 73] on link "Next »" at bounding box center [512, 72] width 33 height 17
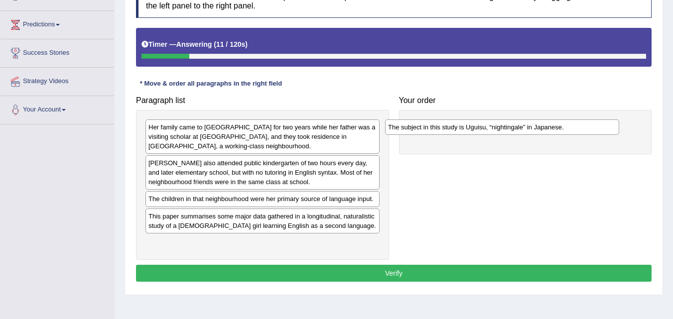
drag, startPoint x: 298, startPoint y: 131, endPoint x: 537, endPoint y: 131, distance: 239.7
click at [537, 131] on div "The subject in this study is Uguisu, “nightingale” in Japanese." at bounding box center [502, 127] width 234 height 15
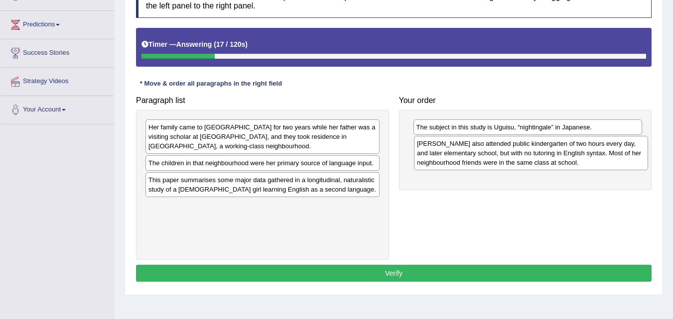
drag, startPoint x: 256, startPoint y: 178, endPoint x: 524, endPoint y: 159, distance: 268.9
click at [524, 159] on div "[PERSON_NAME] also attended public kindergarten of two hours every day, and lat…" at bounding box center [531, 153] width 234 height 34
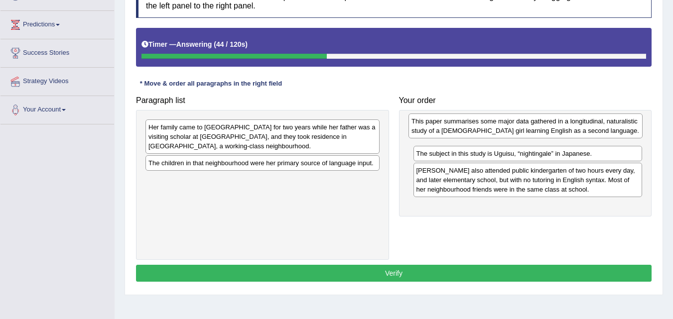
drag, startPoint x: 265, startPoint y: 194, endPoint x: 528, endPoint y: 136, distance: 269.7
click at [528, 136] on div "This paper summarises some major data gathered in a longitudinal, naturalistic …" at bounding box center [526, 126] width 234 height 25
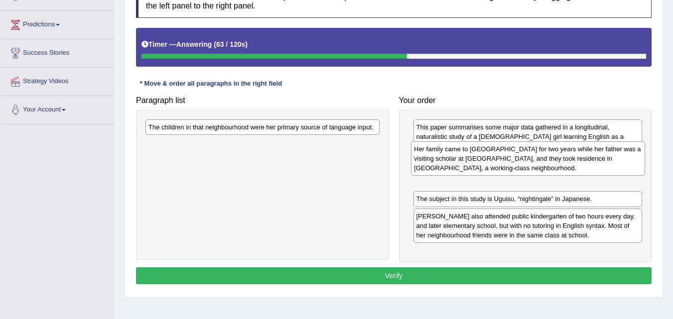
drag, startPoint x: 285, startPoint y: 137, endPoint x: 550, endPoint y: 158, distance: 266.6
click at [550, 158] on div "Her family came to [GEOGRAPHIC_DATA] for two years while her father was a visit…" at bounding box center [528, 159] width 234 height 34
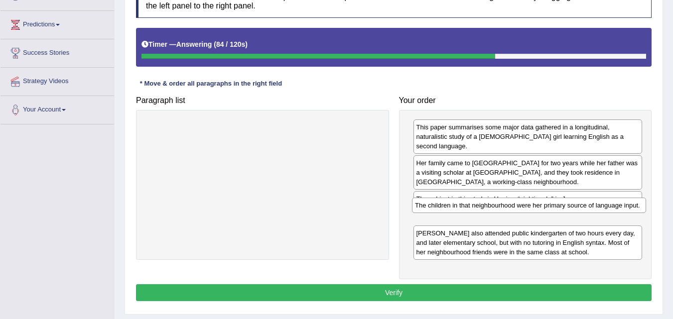
drag, startPoint x: 288, startPoint y: 129, endPoint x: 554, endPoint y: 207, distance: 277.9
click at [554, 207] on div "The children in that neighbourhood were her primary source of language input." at bounding box center [529, 205] width 234 height 15
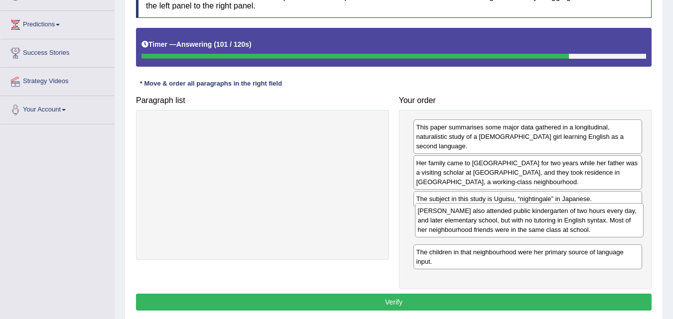
drag, startPoint x: 513, startPoint y: 249, endPoint x: 515, endPoint y: 227, distance: 22.0
click at [515, 227] on div "[PERSON_NAME] also attended public kindergarten of two hours every day, and lat…" at bounding box center [529, 220] width 229 height 34
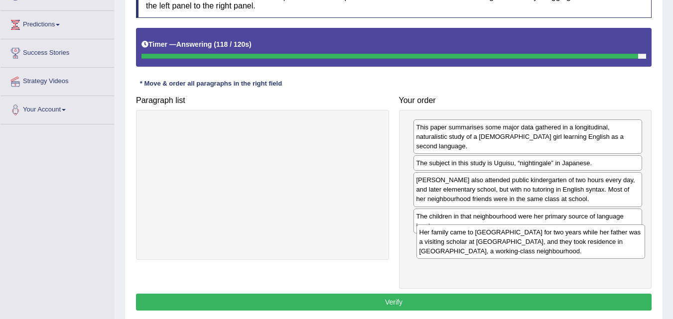
drag, startPoint x: 492, startPoint y: 161, endPoint x: 495, endPoint y: 240, distance: 78.8
click at [495, 240] on div "Her family came to [GEOGRAPHIC_DATA] for two years while her father was a visit…" at bounding box center [531, 242] width 229 height 34
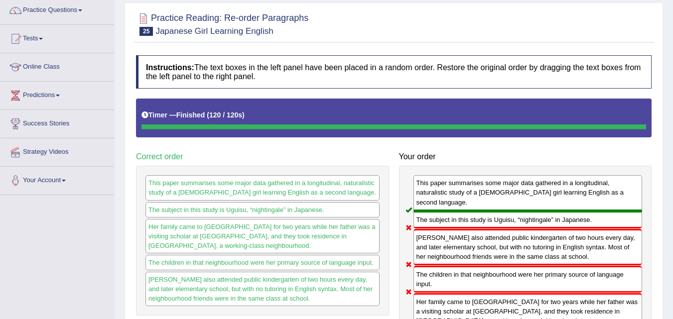
scroll to position [56, 0]
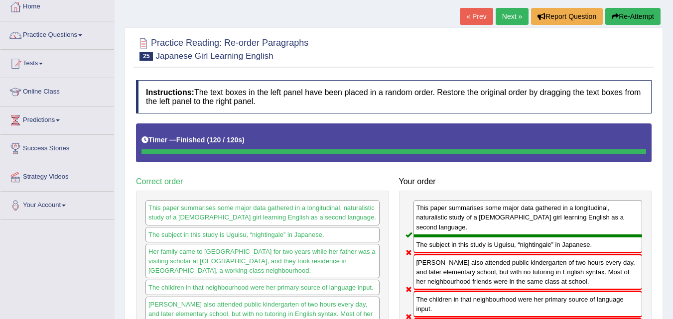
click at [512, 19] on link "Next »" at bounding box center [512, 16] width 33 height 17
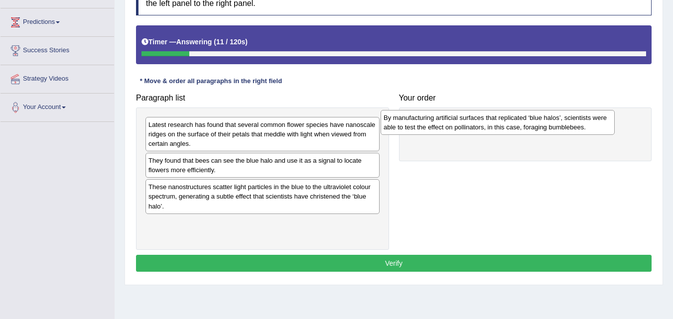
drag, startPoint x: 296, startPoint y: 129, endPoint x: 531, endPoint y: 122, distance: 235.4
click at [531, 122] on div "By manufacturing artificial surfaces that replicated ‘blue halos’, scientists w…" at bounding box center [498, 122] width 234 height 25
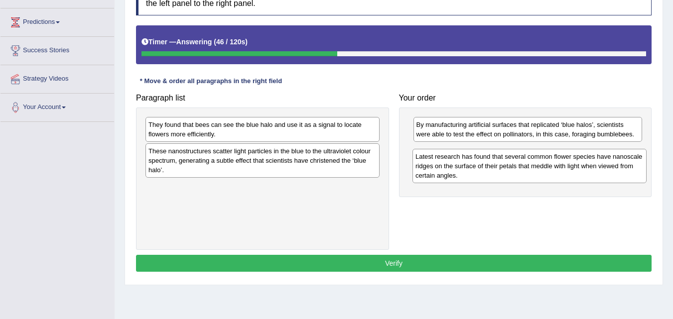
drag, startPoint x: 259, startPoint y: 138, endPoint x: 526, endPoint y: 169, distance: 269.0
click at [526, 169] on div "Latest research has found that several common flower species have nanoscale rid…" at bounding box center [530, 166] width 234 height 34
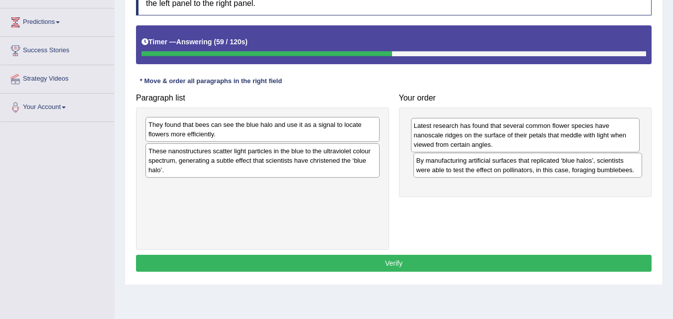
drag, startPoint x: 472, startPoint y: 157, endPoint x: 470, endPoint y: 132, distance: 25.5
click at [470, 132] on div "Latest research has found that several common flower species have nanoscale rid…" at bounding box center [525, 135] width 229 height 34
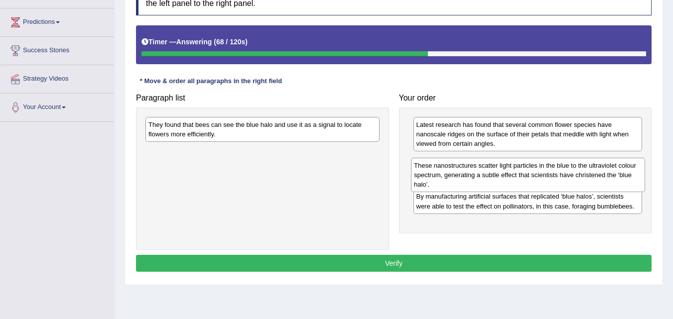
drag, startPoint x: 252, startPoint y: 162, endPoint x: 517, endPoint y: 176, distance: 266.0
click at [517, 176] on div "These nanostructures scatter light particles in the blue to the ultraviolet col…" at bounding box center [528, 175] width 234 height 34
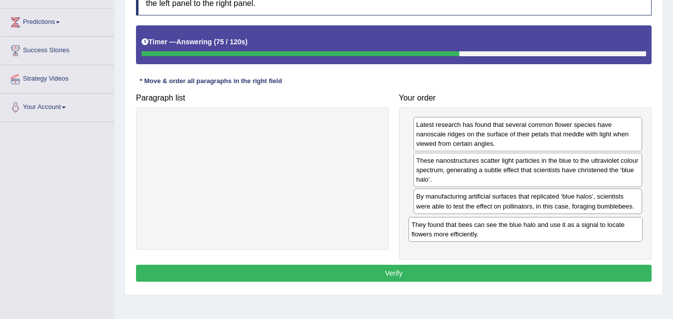
drag, startPoint x: 279, startPoint y: 128, endPoint x: 542, endPoint y: 228, distance: 281.6
click at [542, 228] on div "They found that bees can see the blue halo and use it as a signal to locate flo…" at bounding box center [526, 229] width 234 height 25
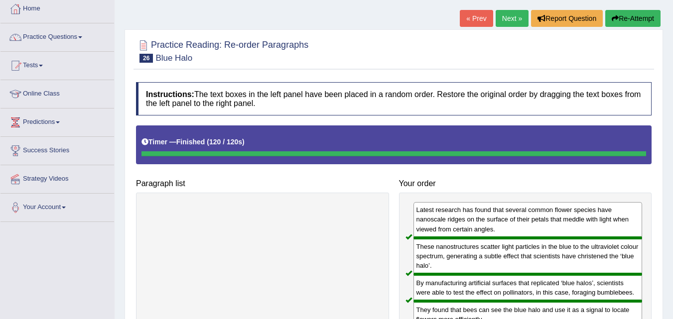
scroll to position [53, 0]
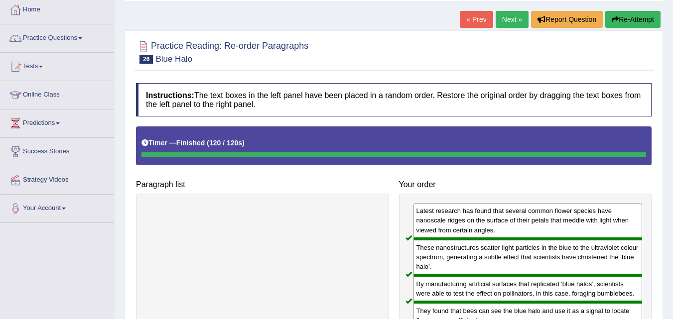
click at [507, 22] on link "Next »" at bounding box center [512, 19] width 33 height 17
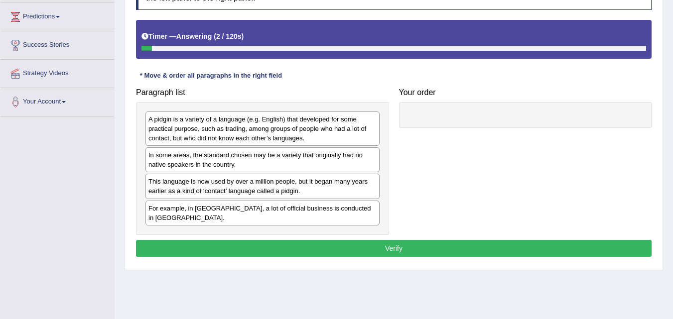
scroll to position [162, 0]
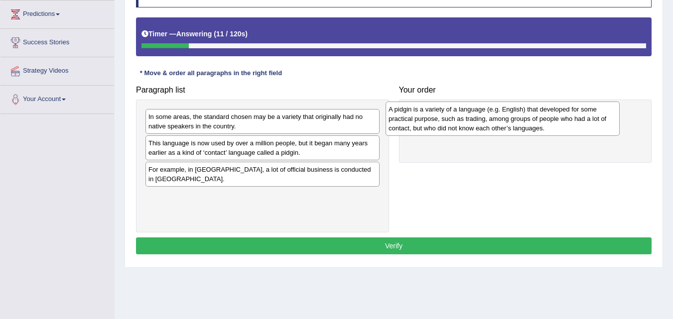
drag, startPoint x: 268, startPoint y: 132, endPoint x: 509, endPoint y: 125, distance: 240.9
click at [509, 125] on div "A pidgin is a variety of a language (e.g. English) that developed for some prac…" at bounding box center [503, 119] width 234 height 34
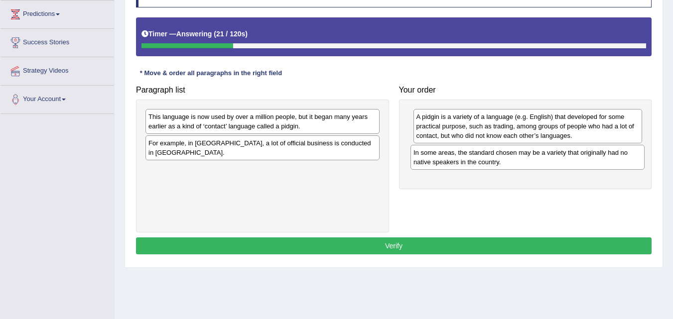
drag, startPoint x: 311, startPoint y: 124, endPoint x: 576, endPoint y: 160, distance: 267.6
click at [576, 160] on div "In some areas, the standard chosen may be a variety that originally had no nati…" at bounding box center [528, 157] width 234 height 25
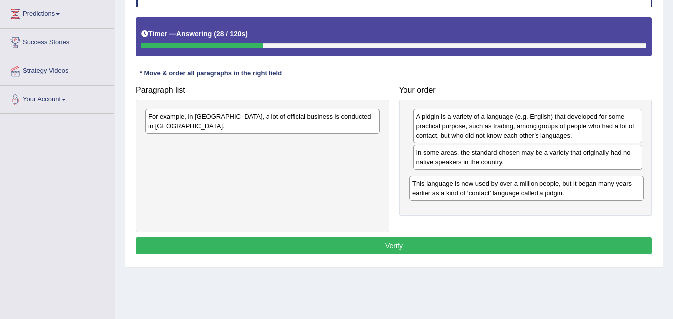
drag, startPoint x: 282, startPoint y: 121, endPoint x: 546, endPoint y: 187, distance: 272.3
click at [546, 187] on div "This language is now used by over a million people, but it began many years ear…" at bounding box center [527, 188] width 234 height 25
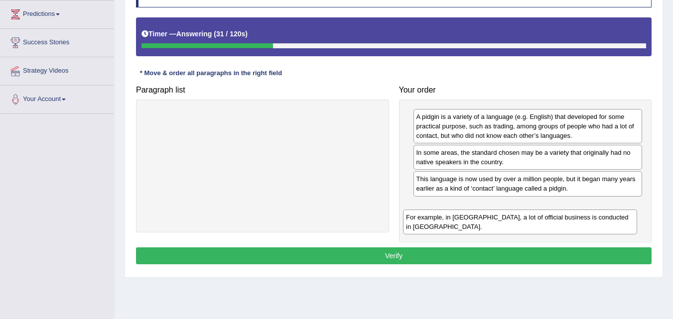
drag, startPoint x: 274, startPoint y: 119, endPoint x: 532, endPoint y: 220, distance: 276.7
click at [532, 220] on div "For example, in Papua New Guinea, a lot of official business is conducted in To…" at bounding box center [520, 222] width 234 height 25
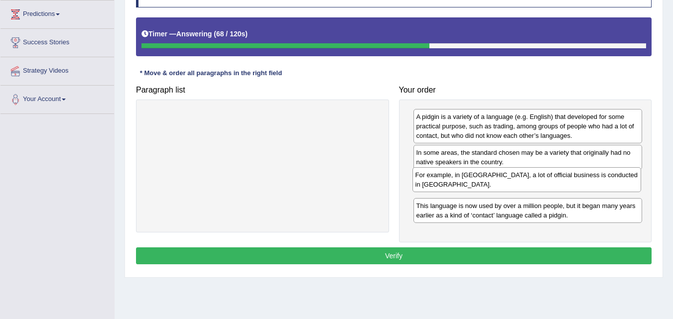
drag, startPoint x: 472, startPoint y: 216, endPoint x: 471, endPoint y: 188, distance: 27.9
click at [471, 188] on div "For example, in Papua New Guinea, a lot of official business is conducted in To…" at bounding box center [527, 179] width 229 height 25
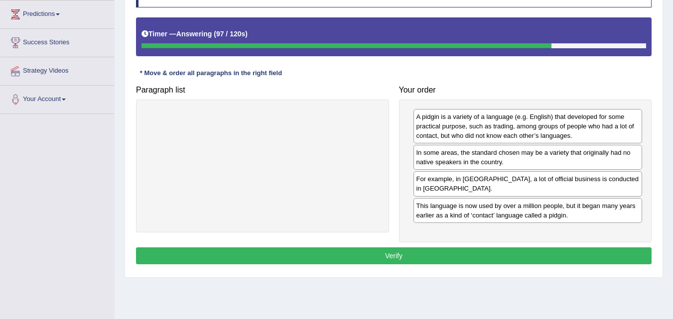
click at [373, 257] on button "Verify" at bounding box center [394, 256] width 516 height 17
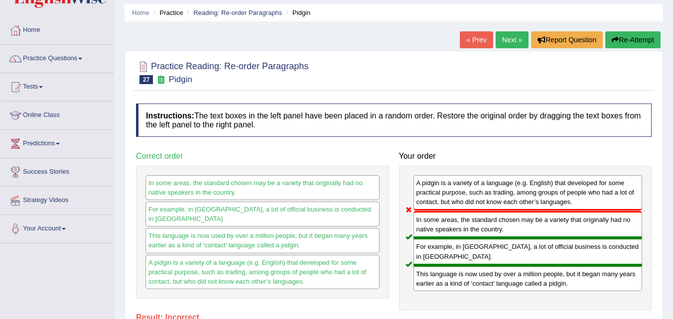
scroll to position [17, 0]
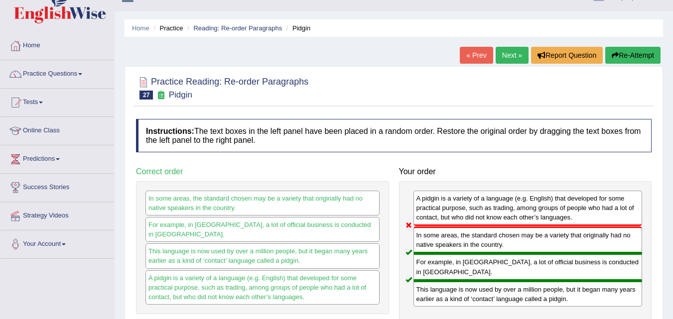
click at [510, 53] on link "Next »" at bounding box center [512, 55] width 33 height 17
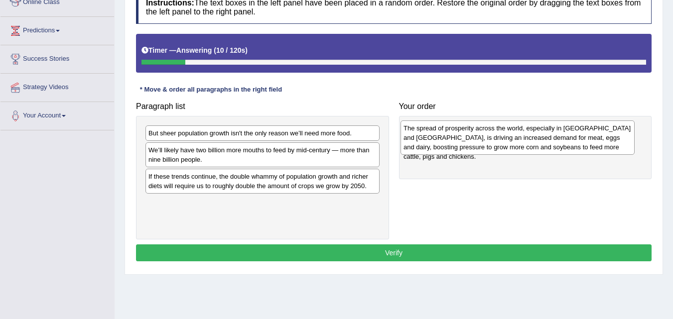
drag, startPoint x: 279, startPoint y: 146, endPoint x: 534, endPoint y: 141, distance: 255.2
click at [534, 141] on div "The spread of prosperity across the world, especially in [GEOGRAPHIC_DATA] and …" at bounding box center [518, 138] width 234 height 34
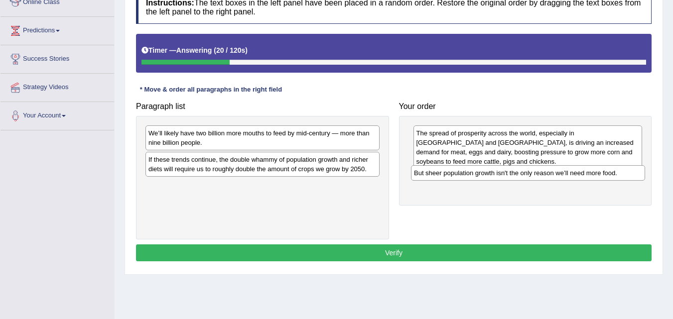
drag, startPoint x: 332, startPoint y: 135, endPoint x: 598, endPoint y: 174, distance: 268.6
click at [598, 174] on div "But sheer population growth isn't the only reason we’ll need more food." at bounding box center [528, 172] width 234 height 15
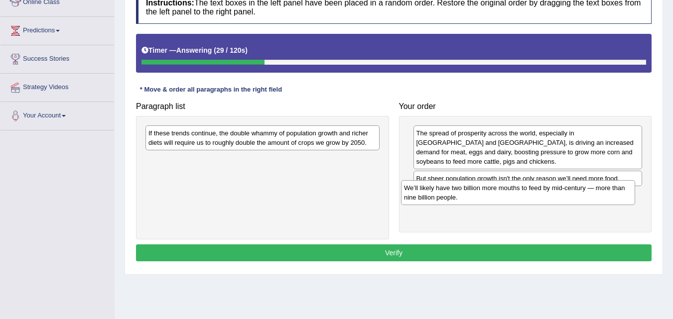
drag, startPoint x: 288, startPoint y: 136, endPoint x: 544, endPoint y: 190, distance: 261.5
click at [544, 190] on div "We’ll likely have two billion more mouths to feed by mid-century — more than ni…" at bounding box center [518, 192] width 234 height 25
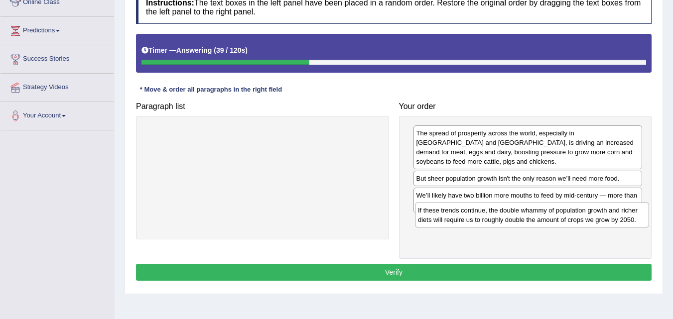
drag, startPoint x: 283, startPoint y: 138, endPoint x: 552, endPoint y: 215, distance: 280.5
click at [552, 215] on div "If these trends continue, the double whammy of population growth and richer die…" at bounding box center [532, 215] width 234 height 25
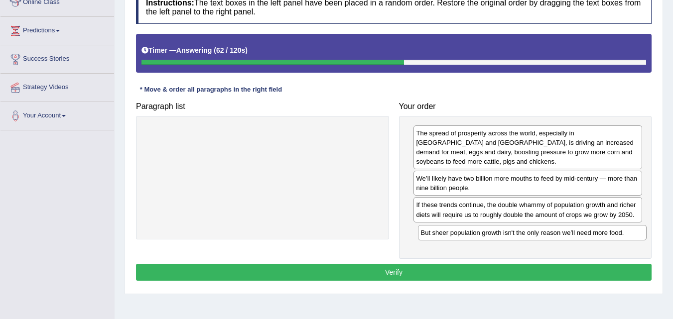
drag, startPoint x: 453, startPoint y: 169, endPoint x: 458, endPoint y: 233, distance: 64.0
click at [458, 233] on div "But sheer population growth isn't the only reason we’ll need more food." at bounding box center [532, 232] width 229 height 15
click at [364, 265] on button "Verify" at bounding box center [394, 272] width 516 height 17
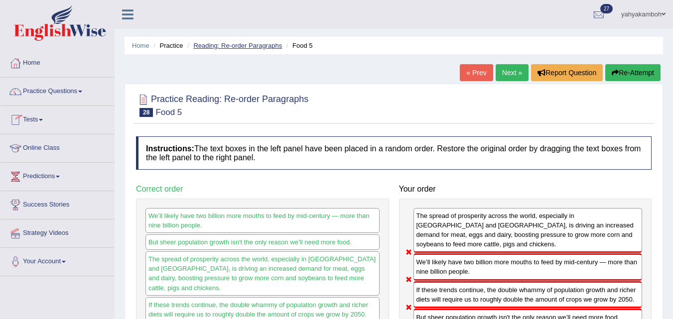
click at [238, 45] on link "Reading: Re-order Paragraphs" at bounding box center [237, 45] width 89 height 7
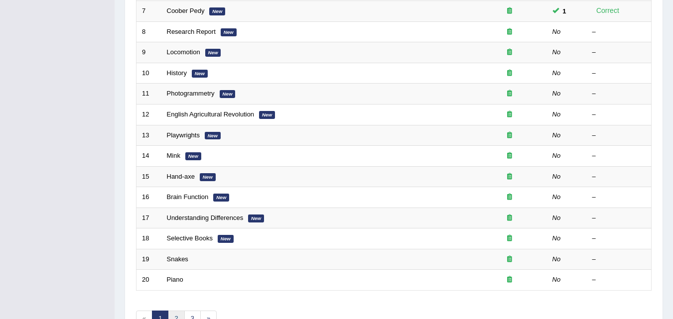
click at [175, 317] on link "2" at bounding box center [176, 319] width 16 height 16
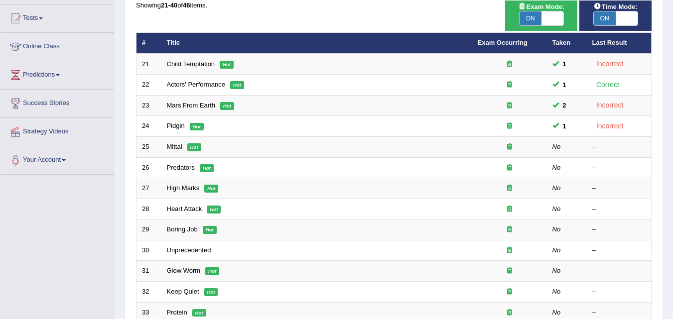
scroll to position [94, 0]
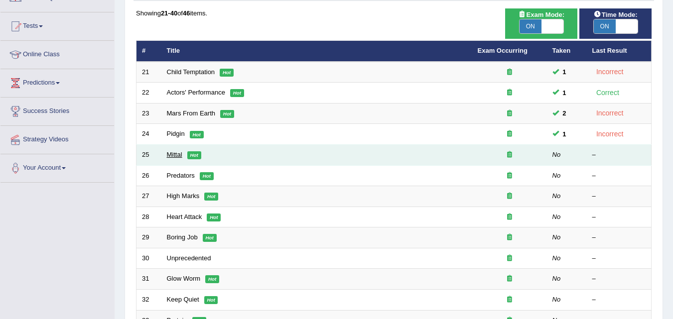
click at [175, 154] on link "Mittal" at bounding box center [174, 154] width 15 height 7
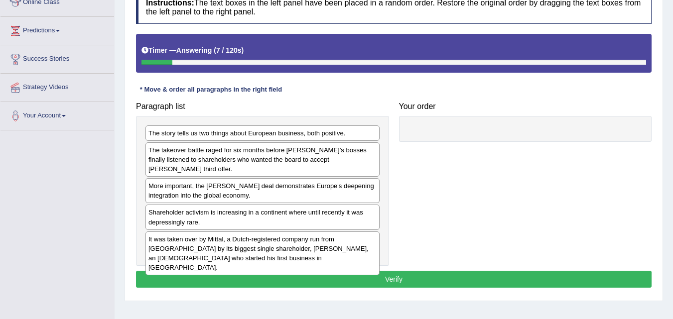
scroll to position [147, 0]
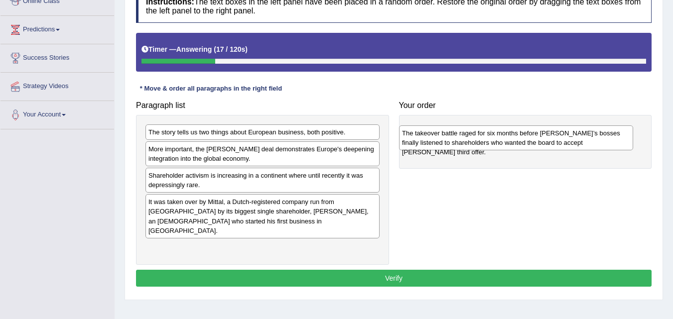
drag, startPoint x: 269, startPoint y: 156, endPoint x: 522, endPoint y: 140, distance: 254.2
click at [522, 140] on div "The takeover battle raged for six months before Arcelor’s bosses finally listen…" at bounding box center [516, 138] width 234 height 25
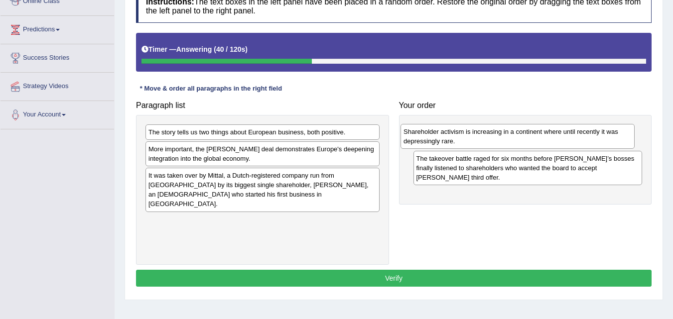
drag, startPoint x: 275, startPoint y: 185, endPoint x: 530, endPoint y: 141, distance: 259.0
click at [530, 141] on div "Shareholder activism is increasing in a continent where until recently it was d…" at bounding box center [518, 136] width 234 height 25
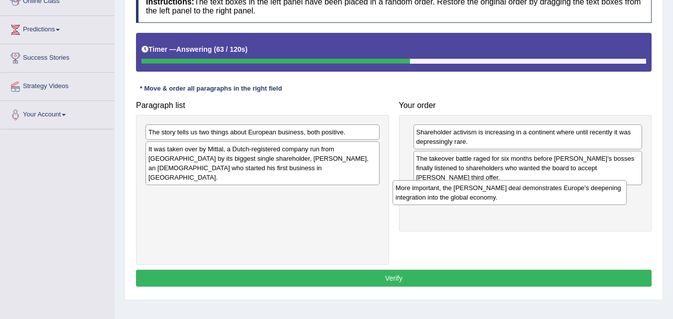
drag, startPoint x: 273, startPoint y: 159, endPoint x: 520, endPoint y: 197, distance: 250.2
click at [520, 197] on div "More important, the Arcelor Mittal deal demonstrates Europe's deepening integra…" at bounding box center [510, 192] width 234 height 25
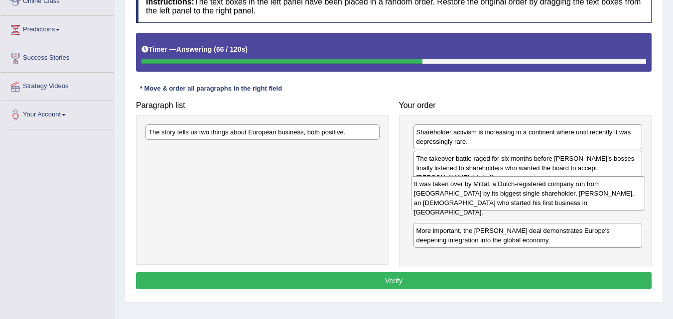
drag, startPoint x: 301, startPoint y: 154, endPoint x: 566, endPoint y: 188, distance: 266.9
click at [566, 188] on div "It was taken over by Mittal, a Dutch-registered company run from London by its …" at bounding box center [528, 193] width 234 height 34
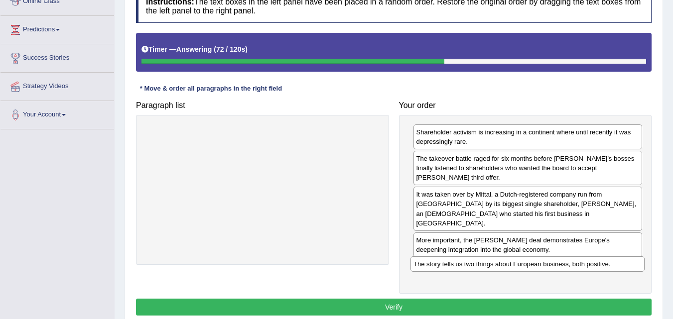
drag, startPoint x: 271, startPoint y: 134, endPoint x: 537, endPoint y: 263, distance: 296.3
click at [537, 263] on div "The story tells us two things about European business, both positive." at bounding box center [528, 264] width 234 height 15
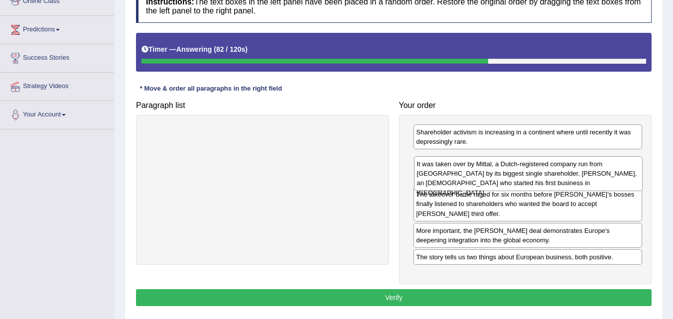
drag, startPoint x: 502, startPoint y: 196, endPoint x: 502, endPoint y: 175, distance: 20.9
click at [502, 175] on div "It was taken over by Mittal, a Dutch-registered company run from London by its …" at bounding box center [528, 174] width 229 height 34
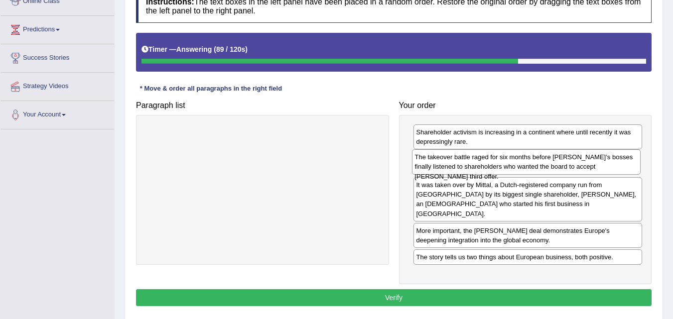
drag, startPoint x: 503, startPoint y: 200, endPoint x: 502, endPoint y: 164, distance: 35.9
click at [502, 164] on div "The takeover battle raged for six months before Arcelor’s bosses finally listen…" at bounding box center [526, 162] width 229 height 25
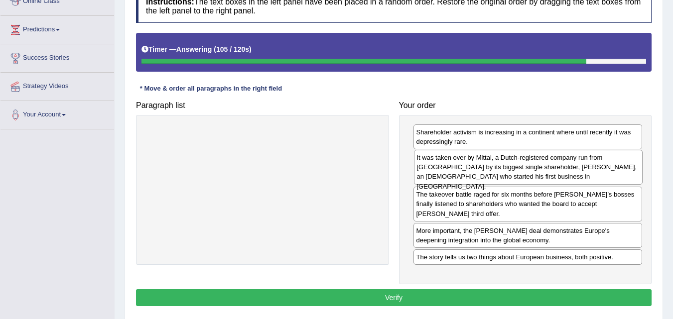
drag, startPoint x: 498, startPoint y: 191, endPoint x: 498, endPoint y: 166, distance: 24.9
click at [498, 166] on div "It was taken over by Mittal, a Dutch-registered company run from London by its …" at bounding box center [528, 167] width 229 height 34
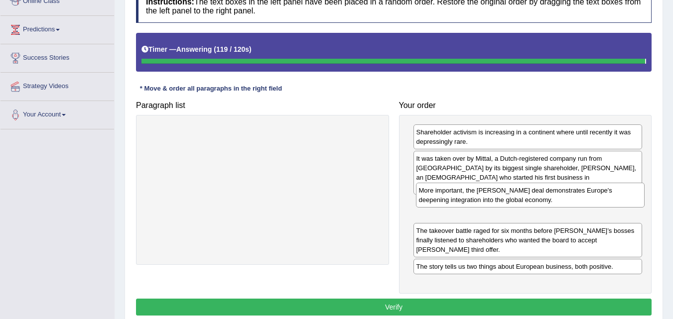
drag, startPoint x: 488, startPoint y: 229, endPoint x: 490, endPoint y: 199, distance: 30.5
click at [490, 199] on div "More important, the Arcelor Mittal deal demonstrates Europe's deepening integra…" at bounding box center [530, 195] width 229 height 25
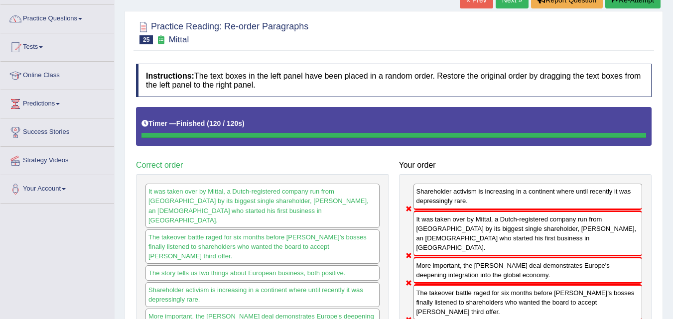
scroll to position [60, 0]
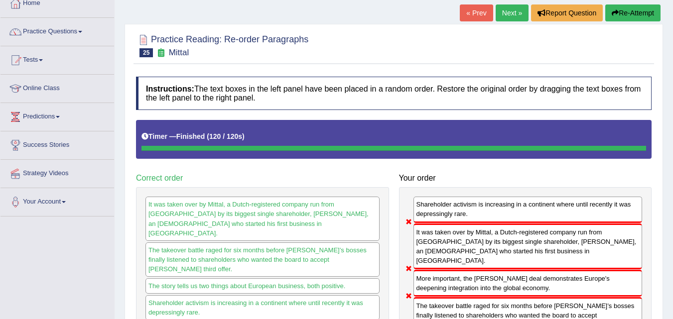
click at [511, 9] on link "Next »" at bounding box center [512, 12] width 33 height 17
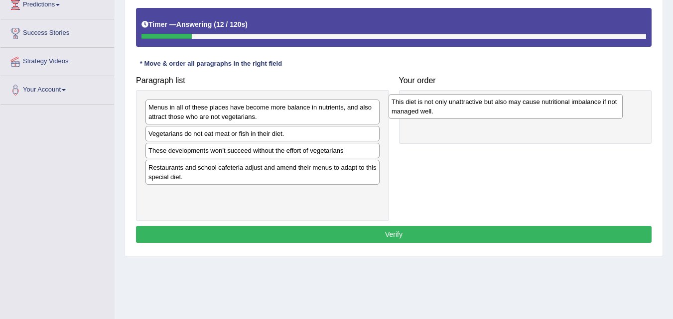
drag, startPoint x: 281, startPoint y: 116, endPoint x: 524, endPoint y: 111, distance: 243.3
click at [524, 111] on div "This diet is not only unattractive but also may cause nutritional imbalance if …" at bounding box center [506, 106] width 234 height 25
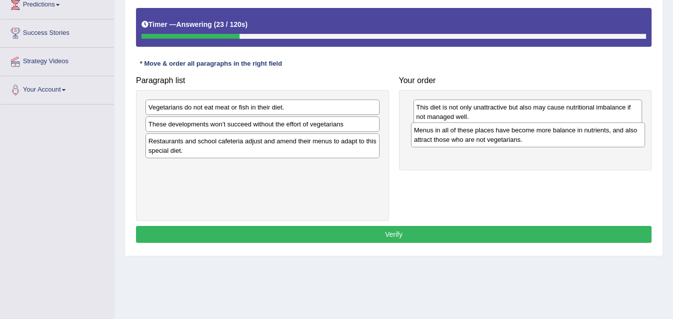
drag, startPoint x: 296, startPoint y: 112, endPoint x: 561, endPoint y: 135, distance: 266.6
click at [561, 135] on div "Menus in all of these places have become more balance in nutrients, and also at…" at bounding box center [528, 135] width 234 height 25
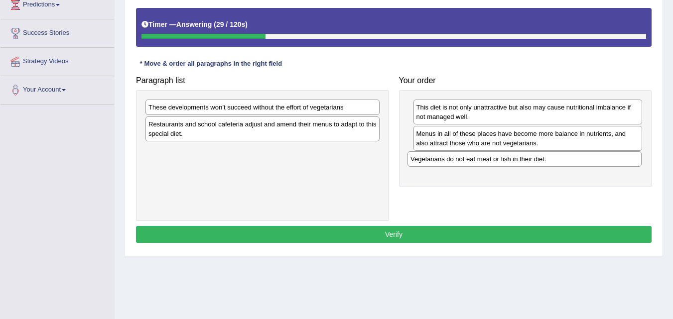
drag, startPoint x: 296, startPoint y: 105, endPoint x: 558, endPoint y: 157, distance: 267.2
click at [558, 157] on div "Vegetarians do not eat meat or fish in their diet." at bounding box center [525, 159] width 234 height 15
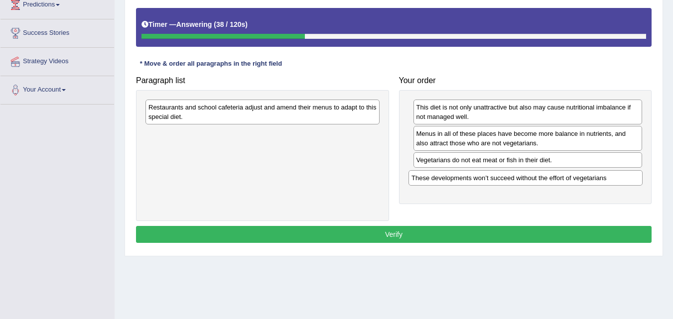
drag, startPoint x: 276, startPoint y: 106, endPoint x: 539, endPoint y: 177, distance: 272.5
click at [539, 177] on div "These developments won’t succeed without the effort of vegetarians" at bounding box center [526, 177] width 234 height 15
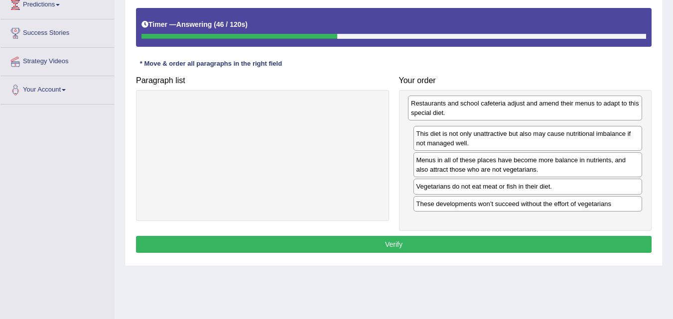
drag, startPoint x: 254, startPoint y: 115, endPoint x: 517, endPoint y: 111, distance: 263.2
click at [517, 111] on div "Restaurants and school cafeteria adjust and amend their menus to adapt to this …" at bounding box center [525, 108] width 234 height 25
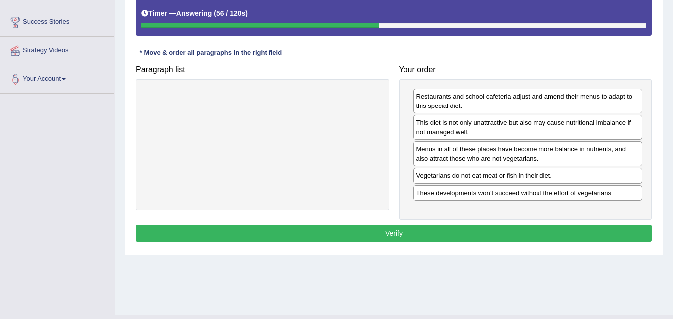
scroll to position [185, 0]
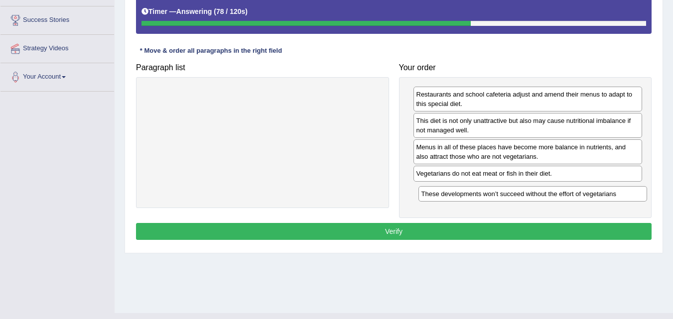
drag, startPoint x: 497, startPoint y: 193, endPoint x: 502, endPoint y: 196, distance: 5.8
click at [502, 196] on div "These developments won’t succeed without the effort of vegetarians" at bounding box center [533, 193] width 229 height 15
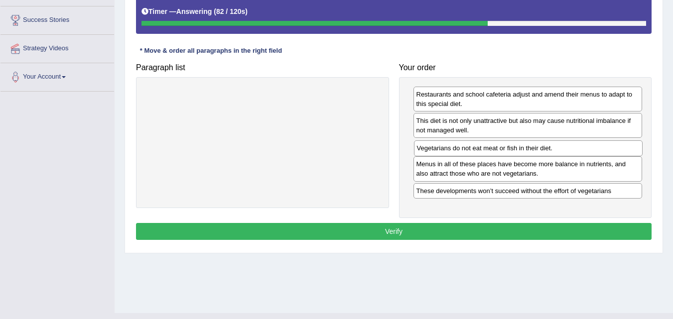
drag, startPoint x: 475, startPoint y: 174, endPoint x: 476, endPoint y: 149, distance: 25.4
click at [476, 149] on div "Vegetarians do not eat meat or fish in their diet." at bounding box center [528, 148] width 229 height 15
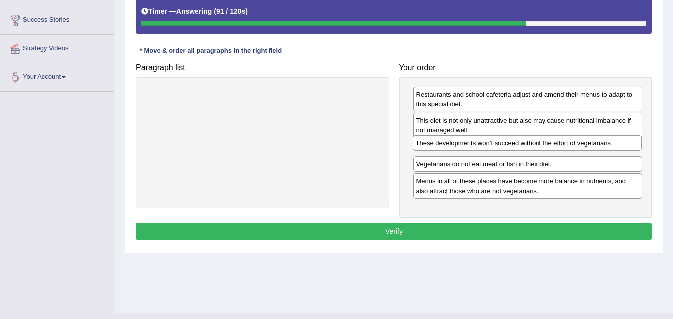
drag, startPoint x: 494, startPoint y: 192, endPoint x: 493, endPoint y: 144, distance: 47.9
click at [493, 144] on div "These developments won’t succeed without the effort of vegetarians" at bounding box center [527, 143] width 229 height 15
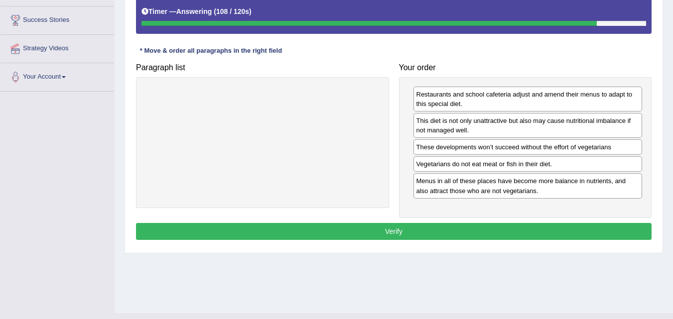
click at [345, 167] on div at bounding box center [262, 142] width 253 height 131
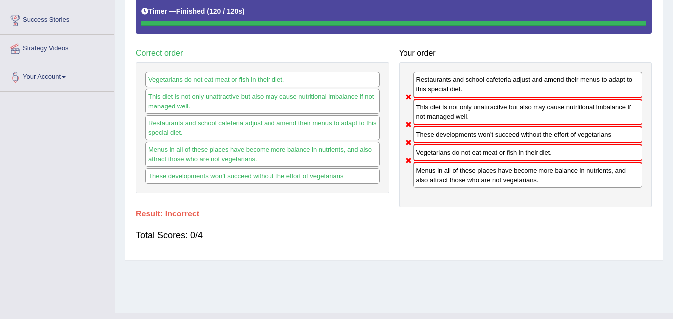
scroll to position [0, 0]
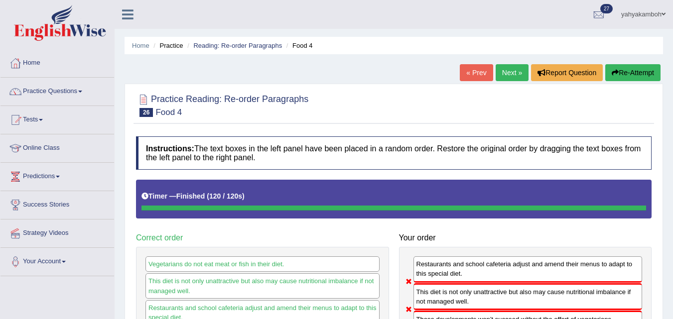
click at [505, 78] on link "Next »" at bounding box center [512, 72] width 33 height 17
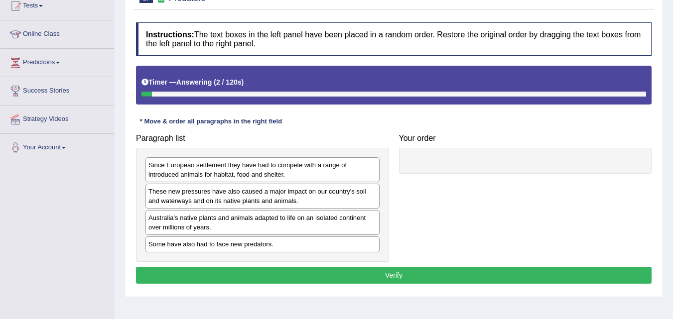
scroll to position [135, 0]
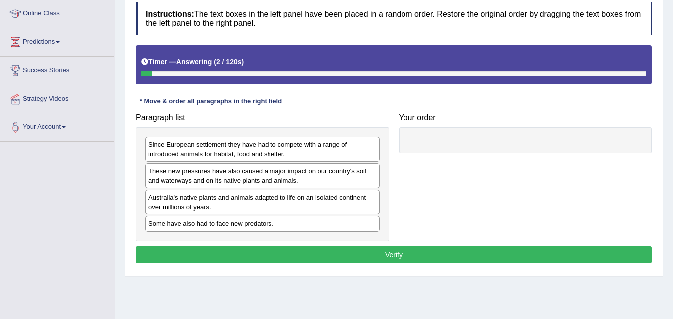
click at [669, 185] on html "Toggle navigation Home Practice Questions Speaking Practice Read Aloud Repeat S…" at bounding box center [336, 24] width 673 height 319
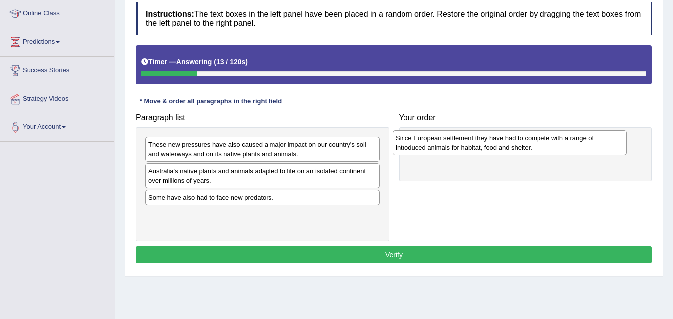
drag, startPoint x: 296, startPoint y: 147, endPoint x: 543, endPoint y: 141, distance: 247.3
click at [543, 141] on div "Since European settlement they have had to compete with a range of introduced a…" at bounding box center [510, 143] width 234 height 25
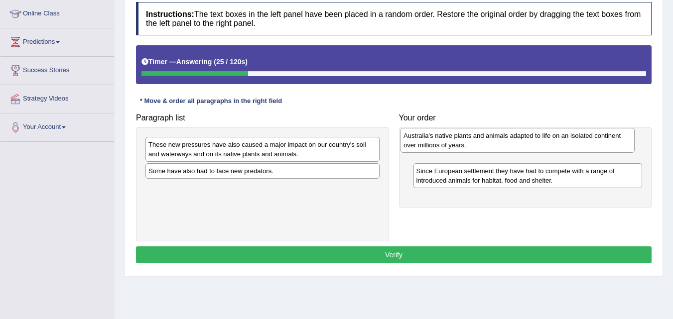
drag, startPoint x: 331, startPoint y: 173, endPoint x: 588, endPoint y: 147, distance: 257.5
click at [588, 147] on div "Australia's native plants and animals adapted to life on an isolated continent …" at bounding box center [518, 140] width 234 height 25
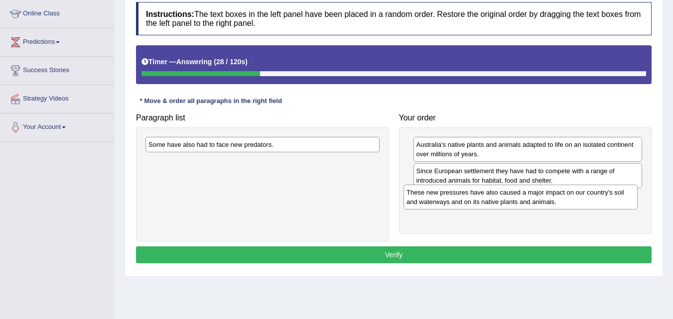
drag, startPoint x: 288, startPoint y: 154, endPoint x: 546, endPoint y: 201, distance: 262.6
click at [546, 201] on div "These new pressures have also caused a major impact on our country's soil and w…" at bounding box center [521, 197] width 234 height 25
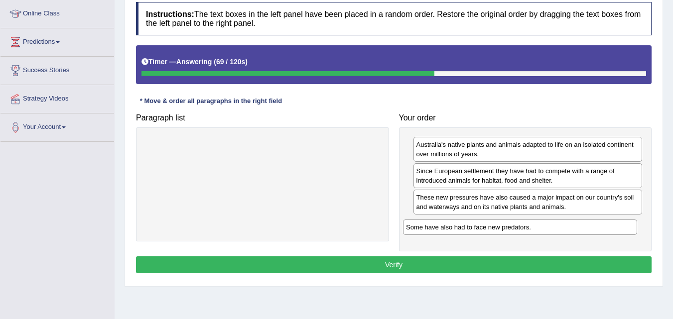
drag, startPoint x: 287, startPoint y: 150, endPoint x: 545, endPoint y: 233, distance: 270.6
click at [545, 233] on div "Some have also had to face new predators." at bounding box center [520, 227] width 234 height 15
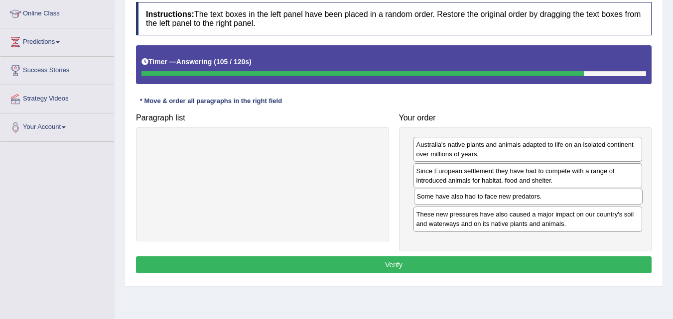
drag, startPoint x: 560, startPoint y: 224, endPoint x: 561, endPoint y: 196, distance: 27.4
click at [561, 196] on div "Some have also had to face new predators." at bounding box center [528, 196] width 229 height 15
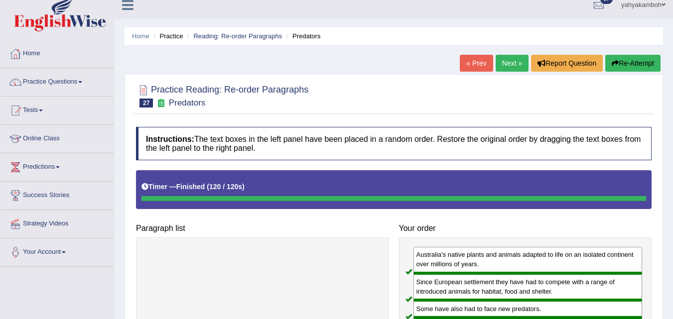
scroll to position [8, 0]
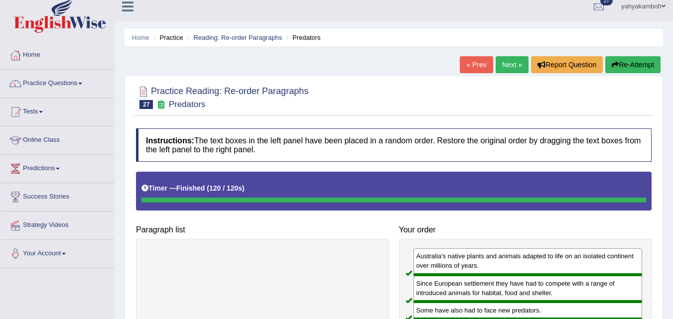
click at [509, 65] on link "Next »" at bounding box center [512, 64] width 33 height 17
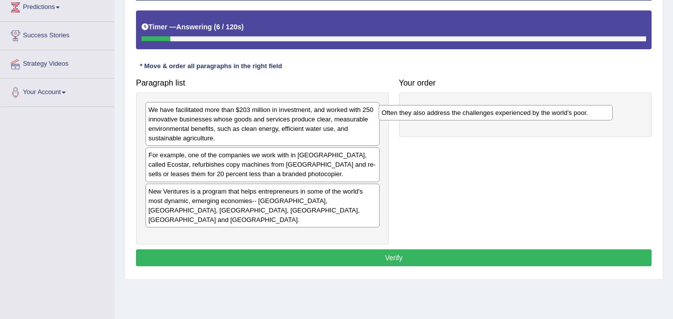
drag, startPoint x: 285, startPoint y: 111, endPoint x: 518, endPoint y: 114, distance: 233.3
click at [518, 114] on div "Often they also address the challenges experienced by the world's poor." at bounding box center [496, 112] width 234 height 15
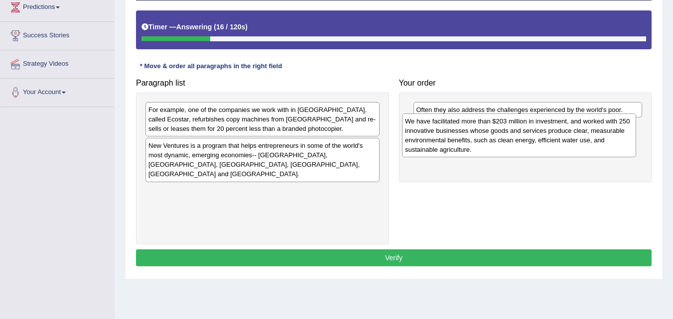
drag, startPoint x: 243, startPoint y: 121, endPoint x: 500, endPoint y: 132, distance: 256.9
click at [500, 132] on div "We have facilitated more than $203 million in investment, and worked with 250 i…" at bounding box center [519, 136] width 234 height 44
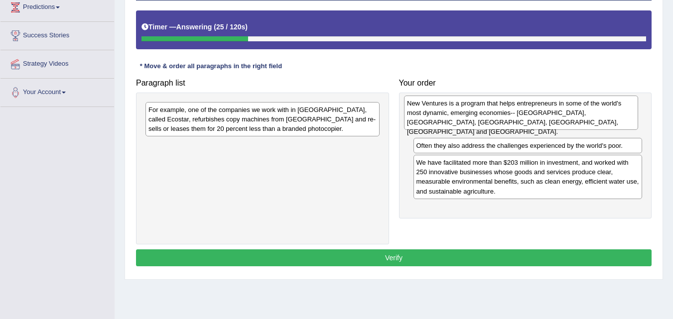
drag, startPoint x: 254, startPoint y: 154, endPoint x: 512, endPoint y: 112, distance: 262.1
click at [512, 112] on div "New Ventures is a program that helps entrepreneurs in some of the world's most …" at bounding box center [521, 113] width 234 height 34
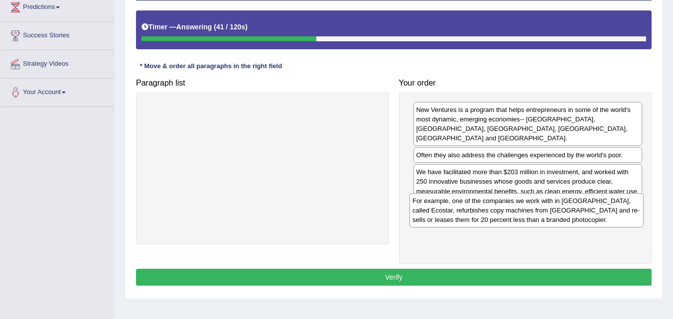
drag, startPoint x: 267, startPoint y: 118, endPoint x: 531, endPoint y: 209, distance: 279.5
click at [531, 209] on div "For example, one of the companies we work with in [GEOGRAPHIC_DATA], called Eco…" at bounding box center [527, 210] width 234 height 34
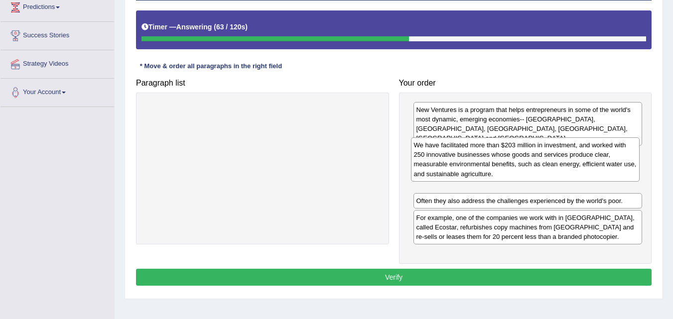
drag, startPoint x: 504, startPoint y: 178, endPoint x: 501, endPoint y: 161, distance: 17.6
click at [501, 161] on div "We have facilitated more than $203 million in investment, and worked with 250 i…" at bounding box center [525, 160] width 229 height 44
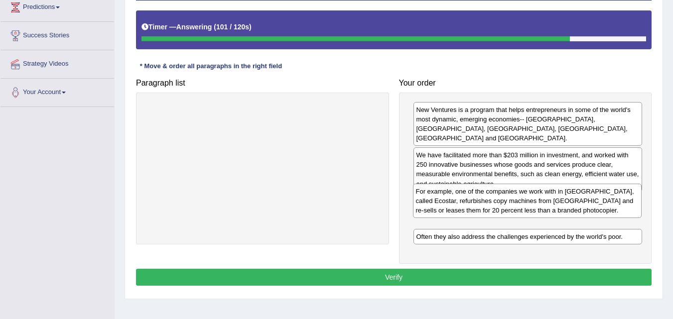
drag, startPoint x: 530, startPoint y: 213, endPoint x: 529, endPoint y: 196, distance: 17.0
click at [529, 196] on div "For example, one of the companies we work with in [GEOGRAPHIC_DATA], called Eco…" at bounding box center [527, 201] width 229 height 34
